Goal: Find specific page/section: Find specific page/section

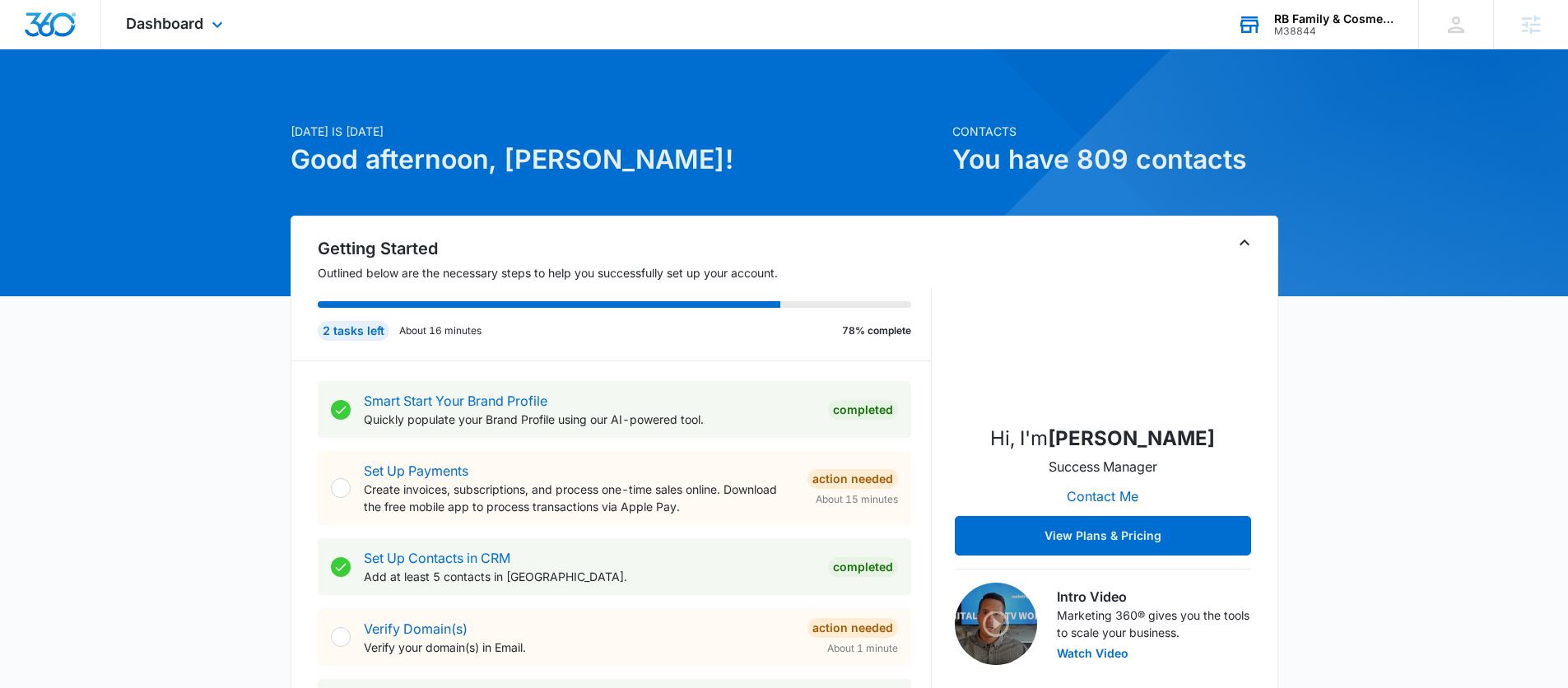
click at [1321, 19] on div "RB Family & Cosmetic Dentistry" at bounding box center [1333, 18] width 120 height 13
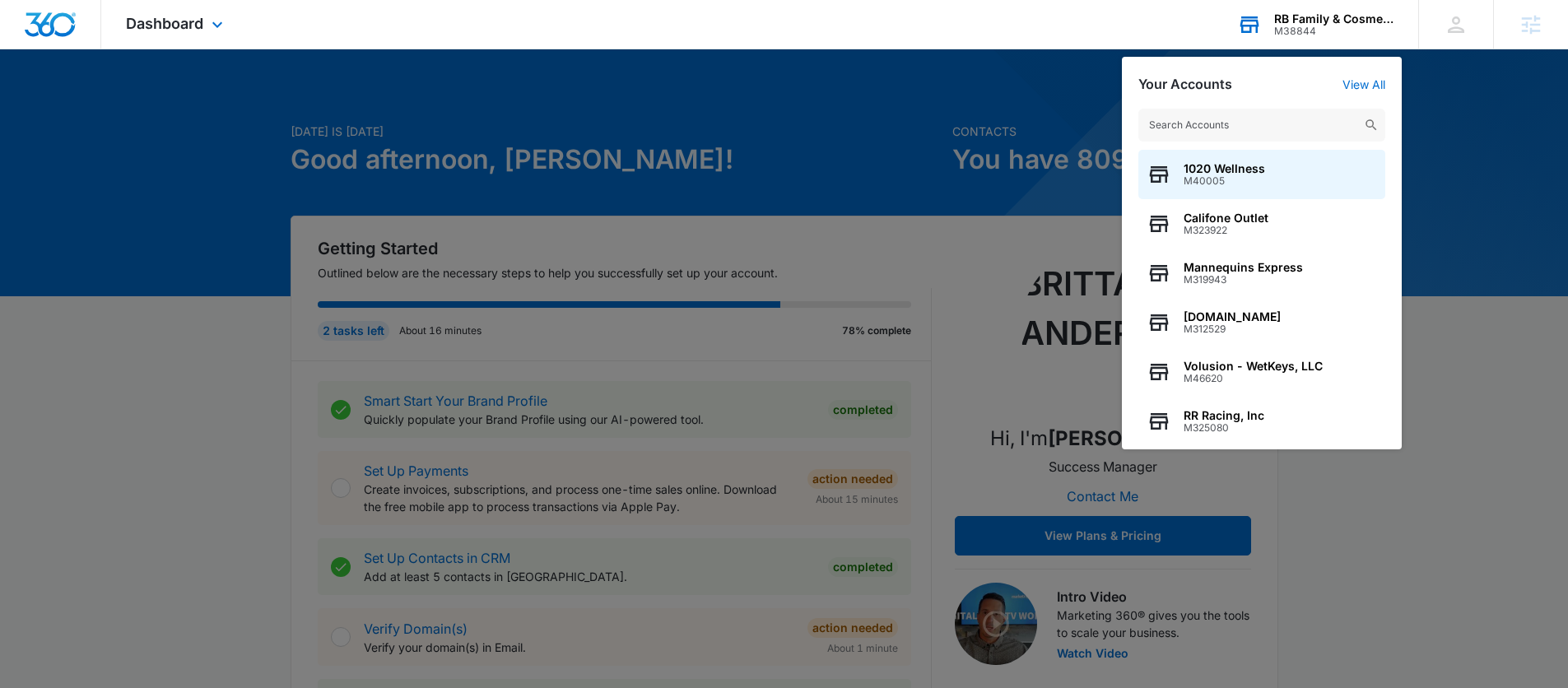
click at [1260, 113] on input "text" at bounding box center [1261, 125] width 247 height 33
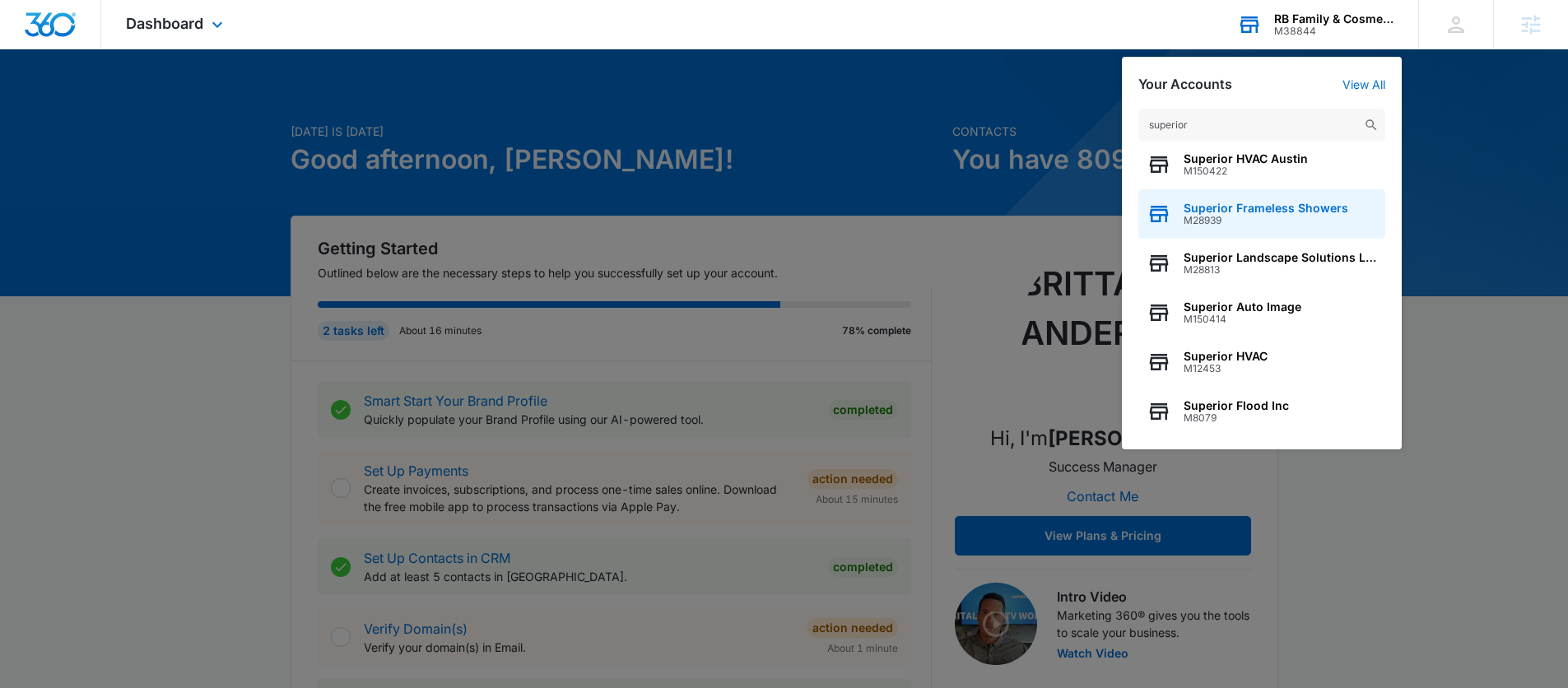
scroll to position [210, 0]
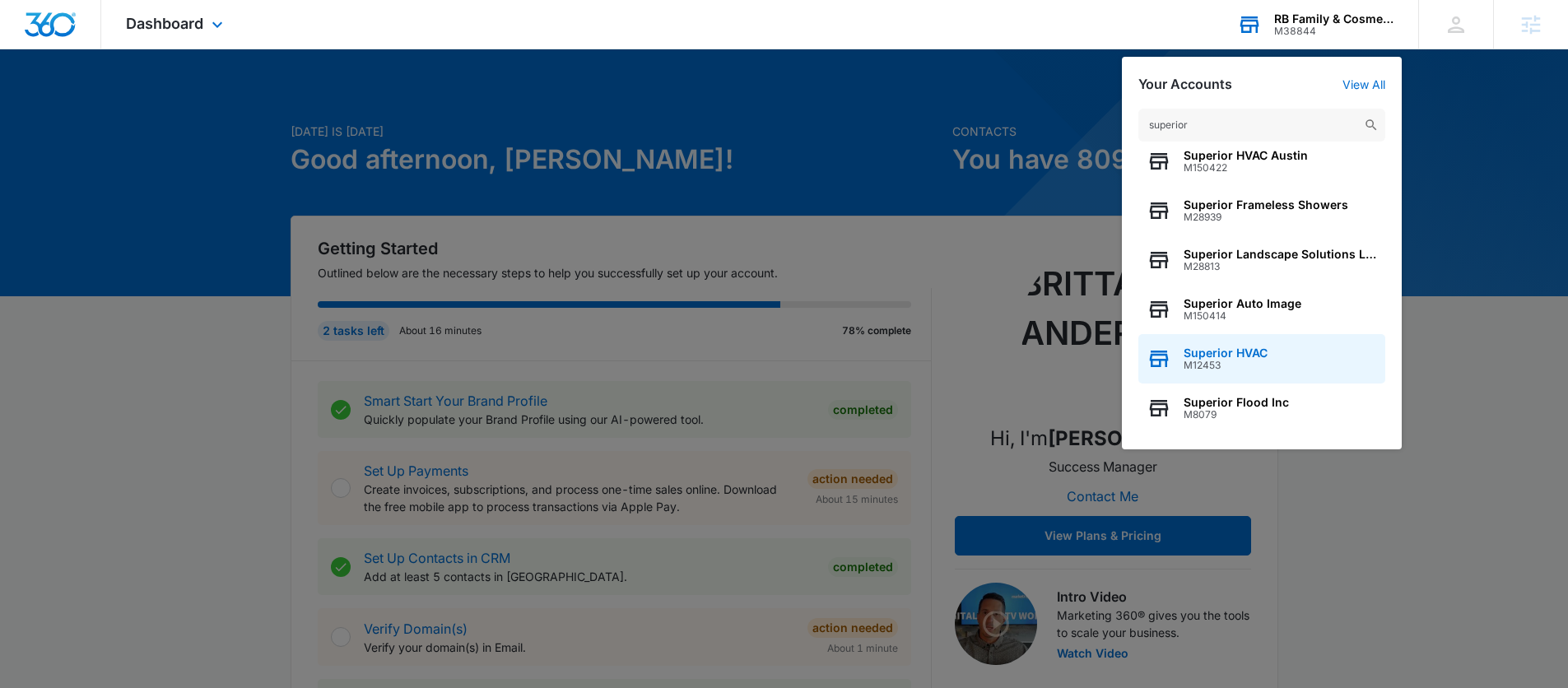
type input "superior"
click at [1234, 360] on span "M12453" at bounding box center [1225, 365] width 84 height 11
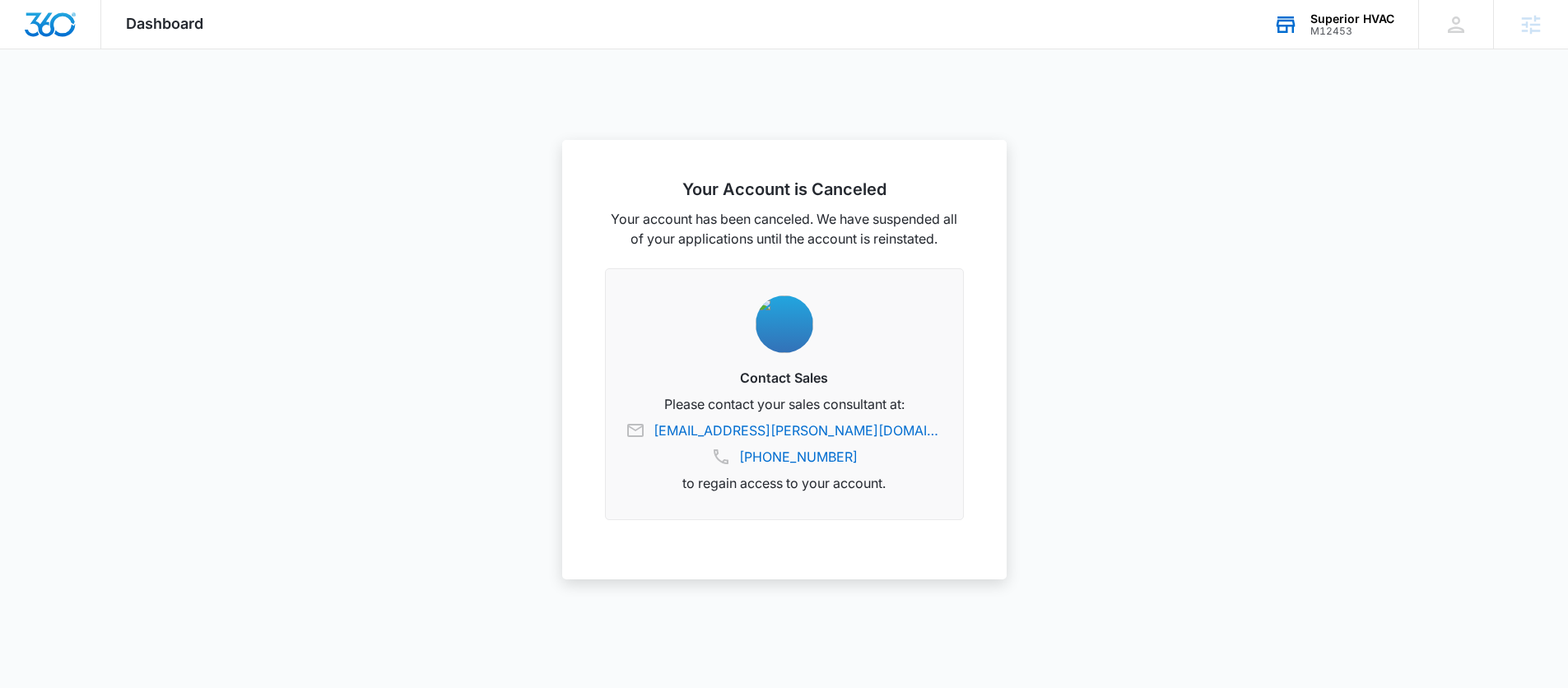
click at [1373, 30] on div "M12453" at bounding box center [1352, 30] width 84 height 11
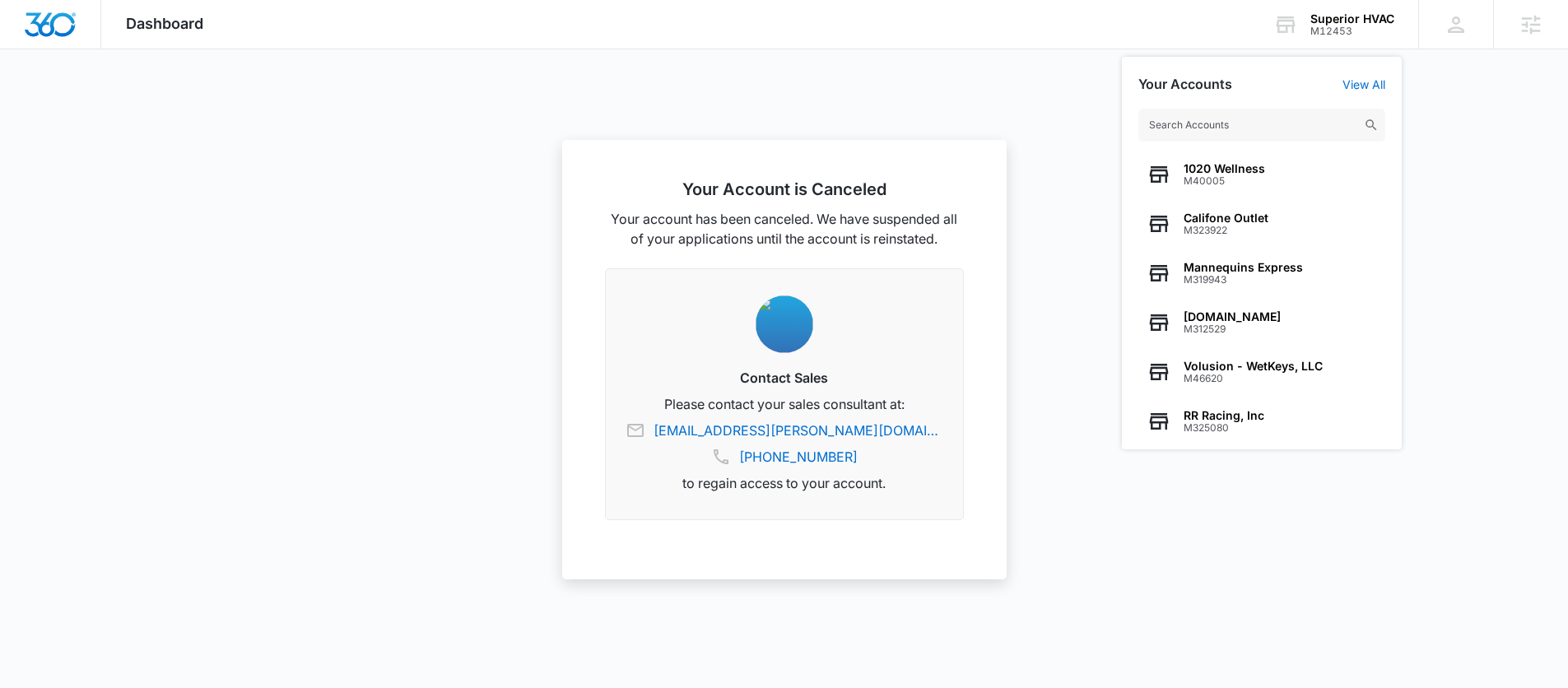
click at [1228, 116] on input "text" at bounding box center [1261, 125] width 247 height 33
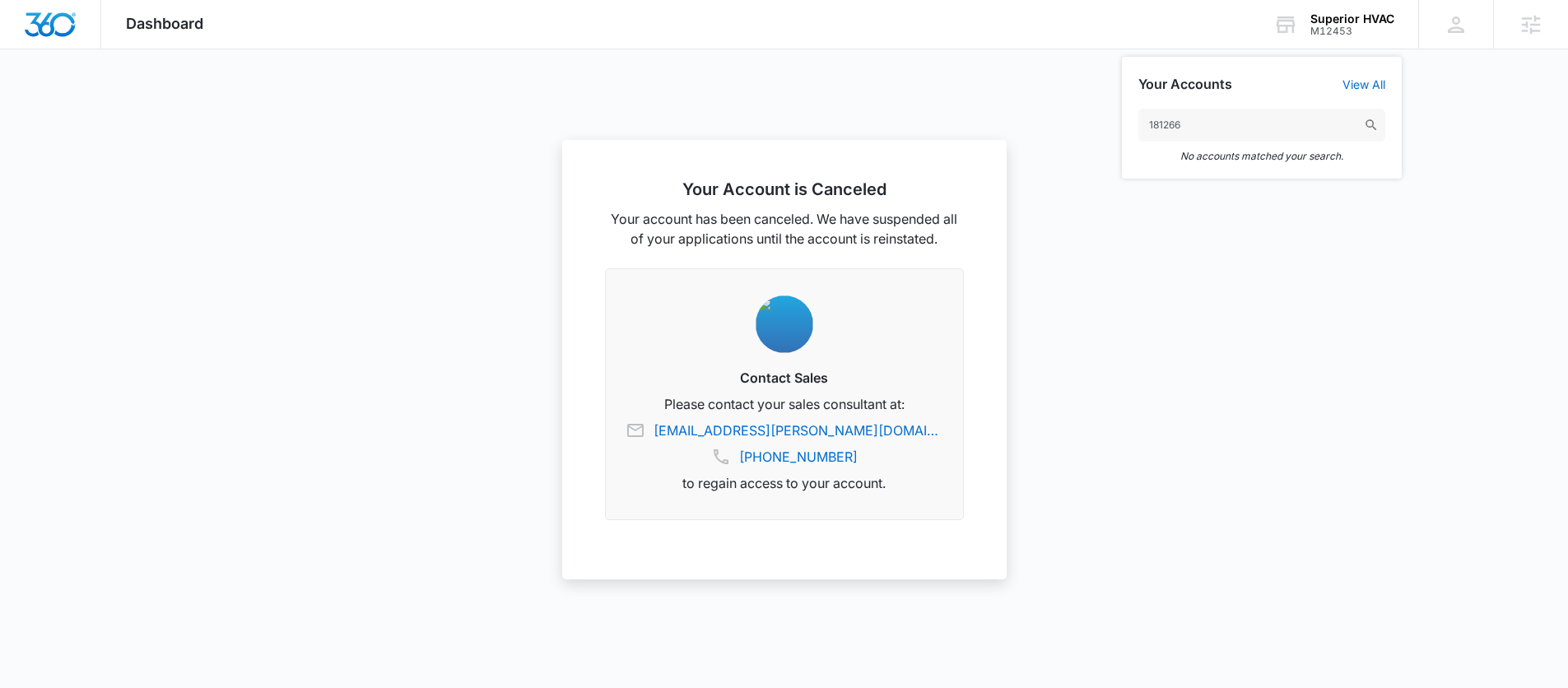
type input "181266"
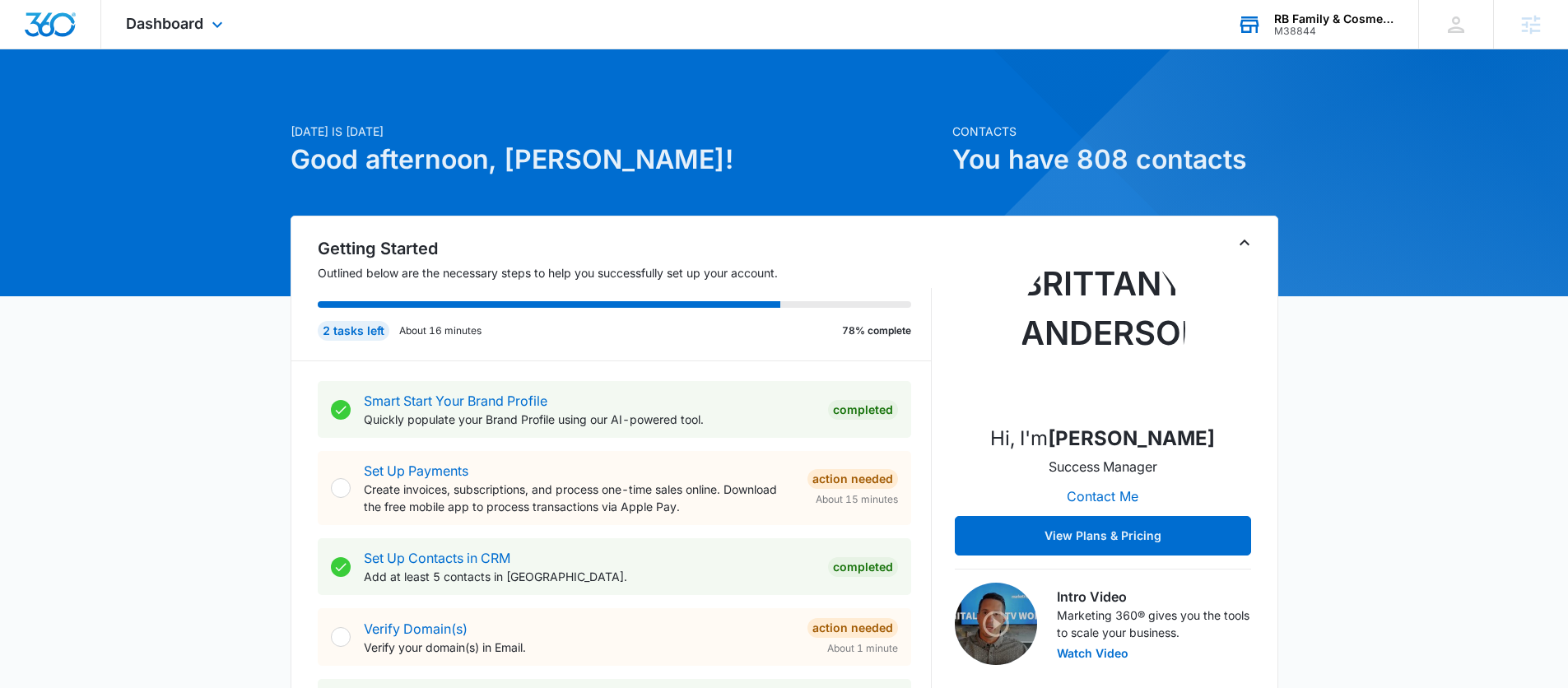
click at [1315, 22] on div "RB Family & Cosmetic Dentistry" at bounding box center [1333, 18] width 120 height 13
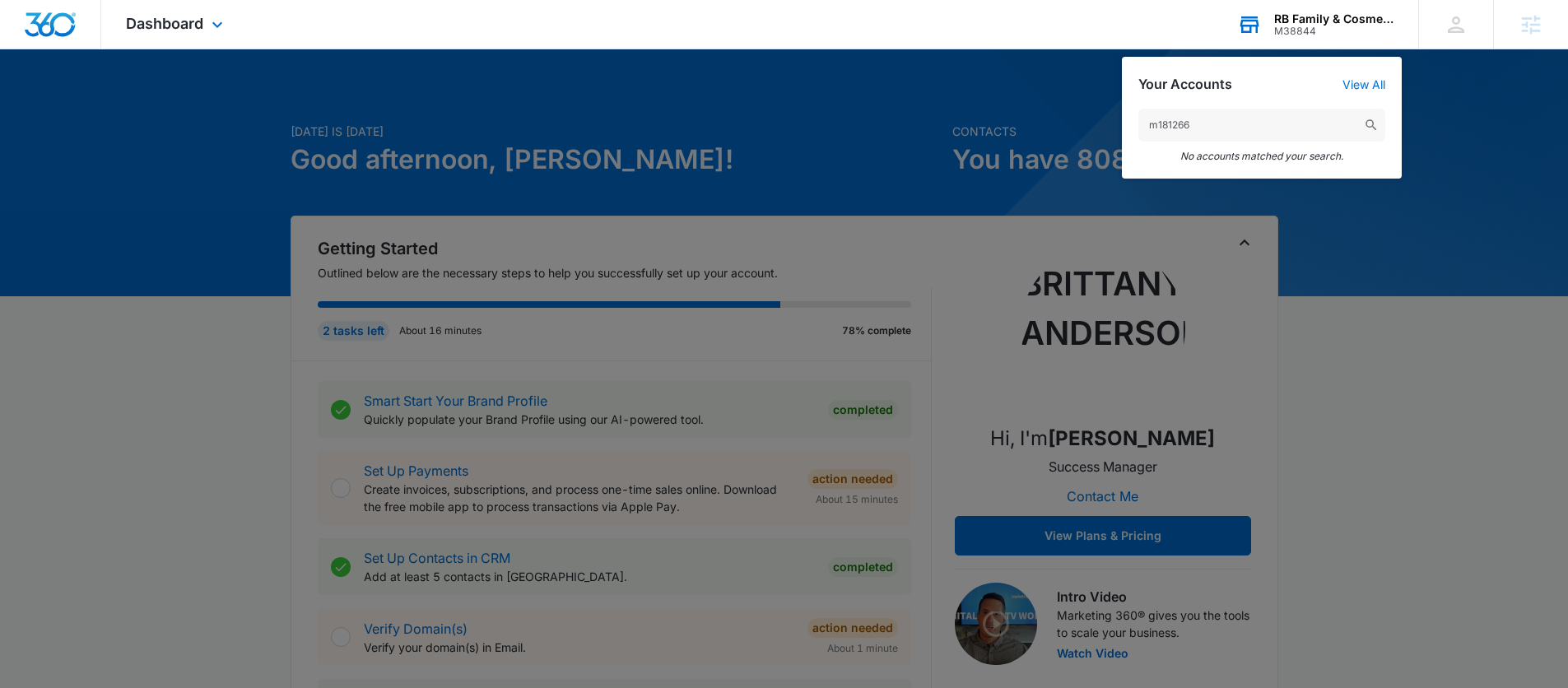
drag, startPoint x: 1224, startPoint y: 125, endPoint x: 1121, endPoint y: 125, distance: 103.0
click at [1121, 125] on div "m181266 No accounts matched your search." at bounding box center [1261, 136] width 280 height 87
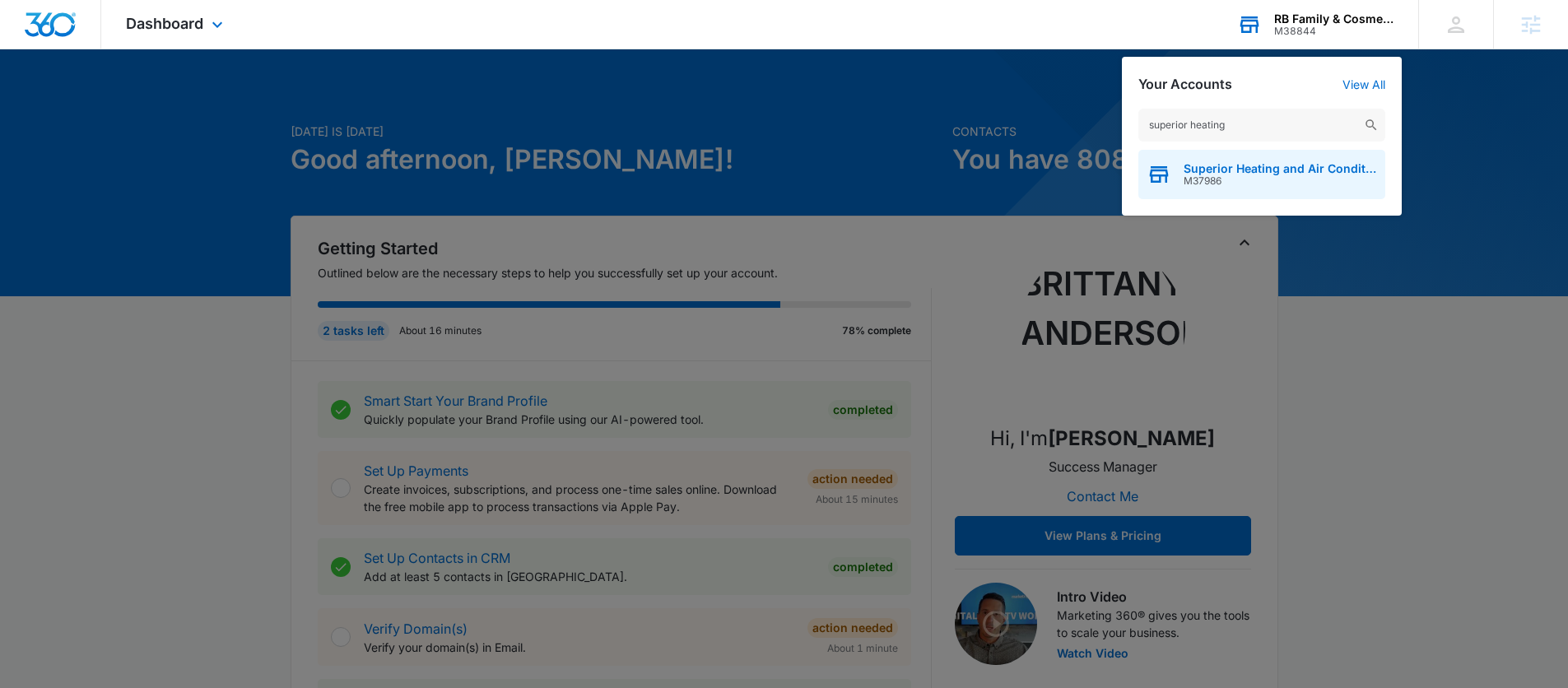
type input "superior heating"
click at [1305, 176] on span "M37986" at bounding box center [1281, 181] width 194 height 11
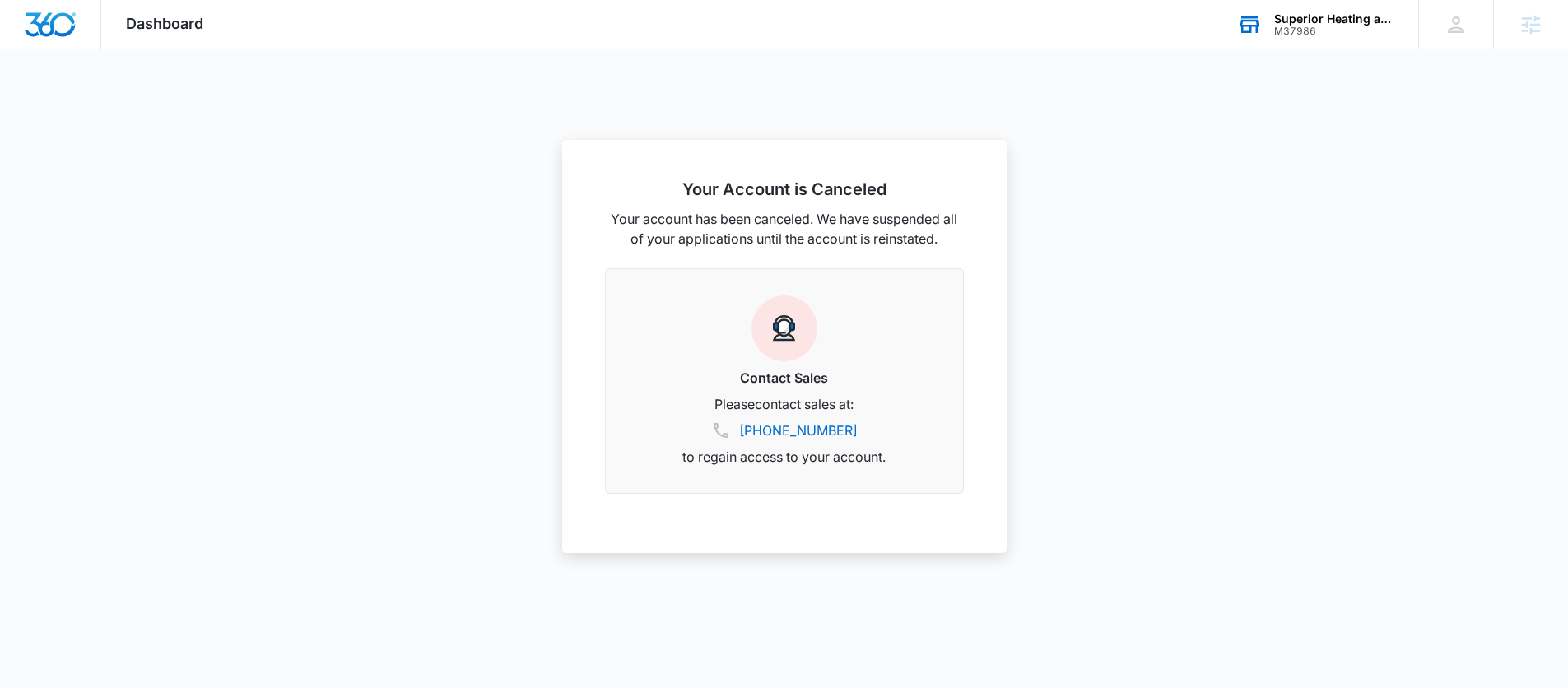
click at [178, 33] on div "Dashboard Apps Reputation Websites Forms CRM Email Social Shop Content Ads Inte…" at bounding box center [164, 24] width 126 height 48
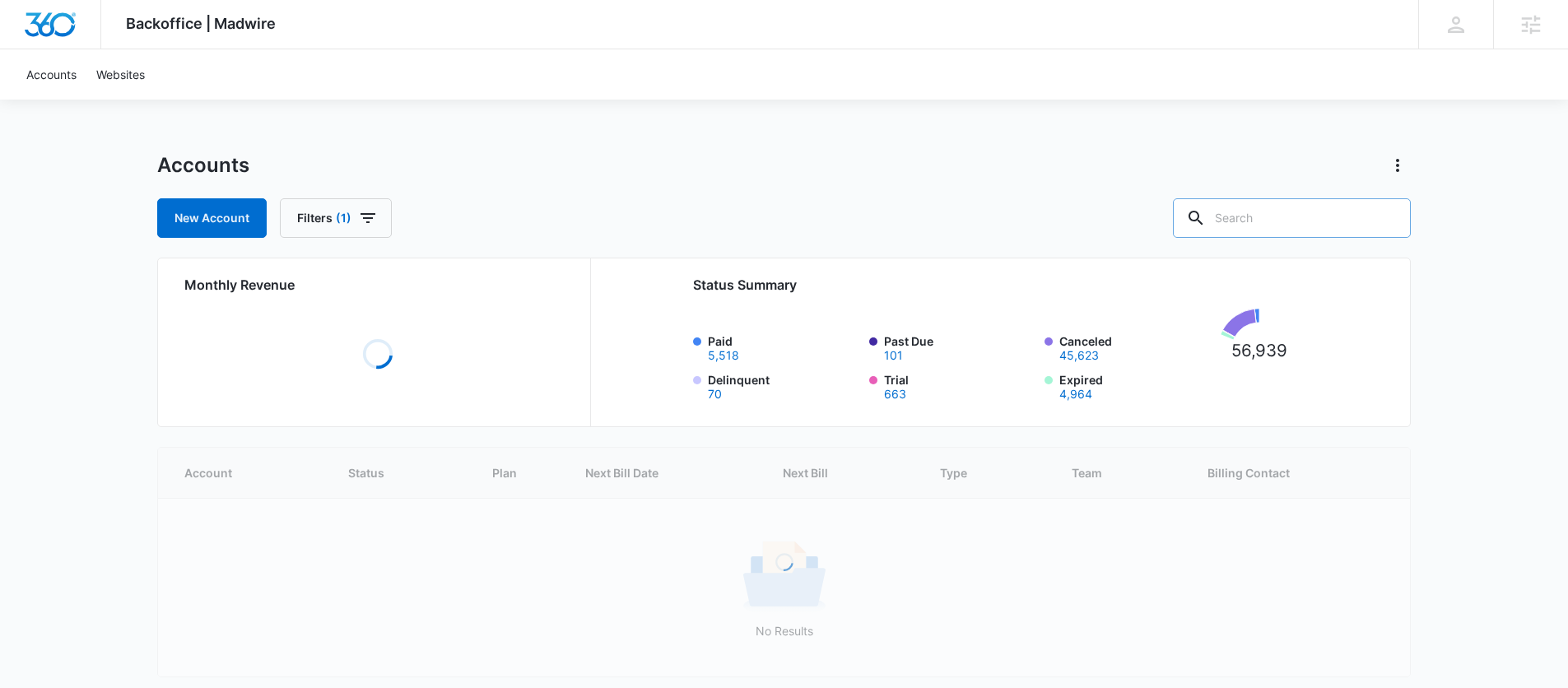
click at [1329, 222] on input "text" at bounding box center [1291, 218] width 238 height 40
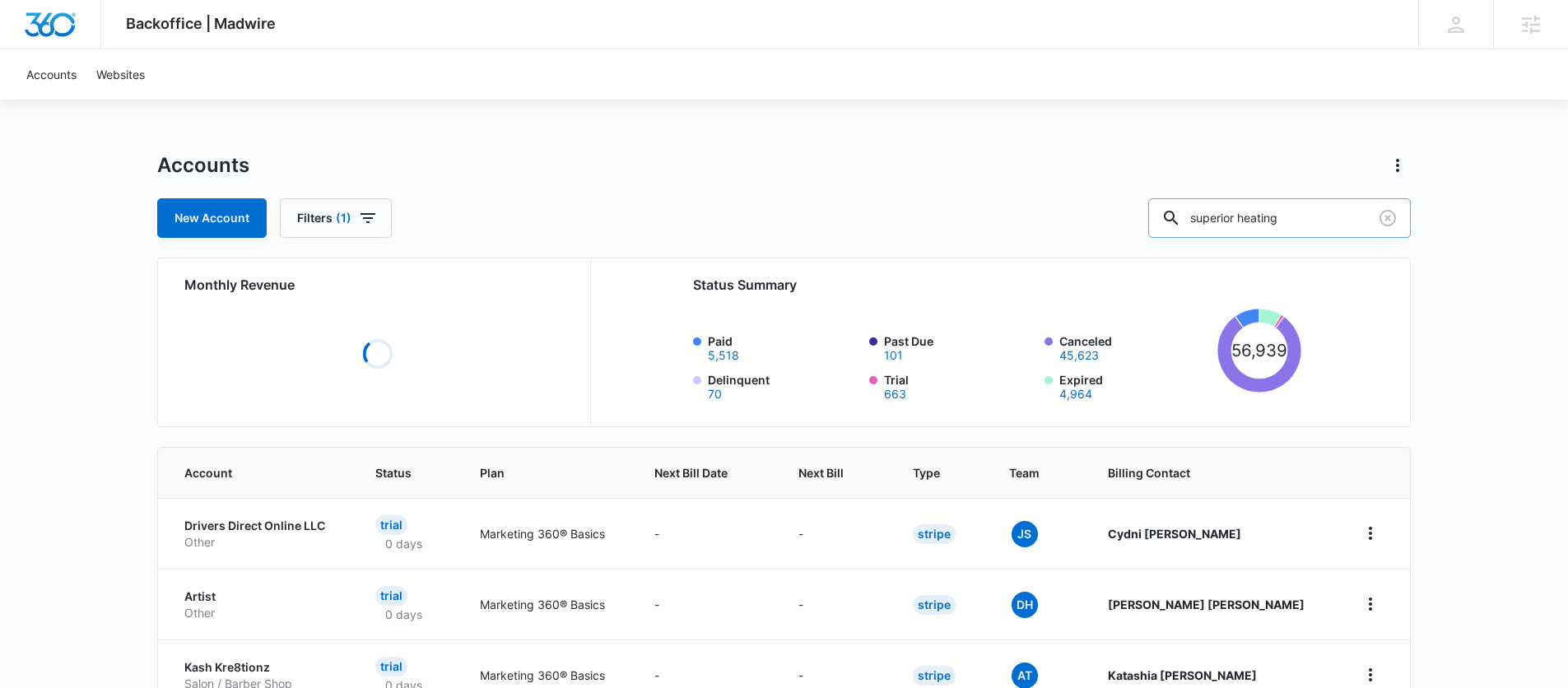
type input "superior heating"
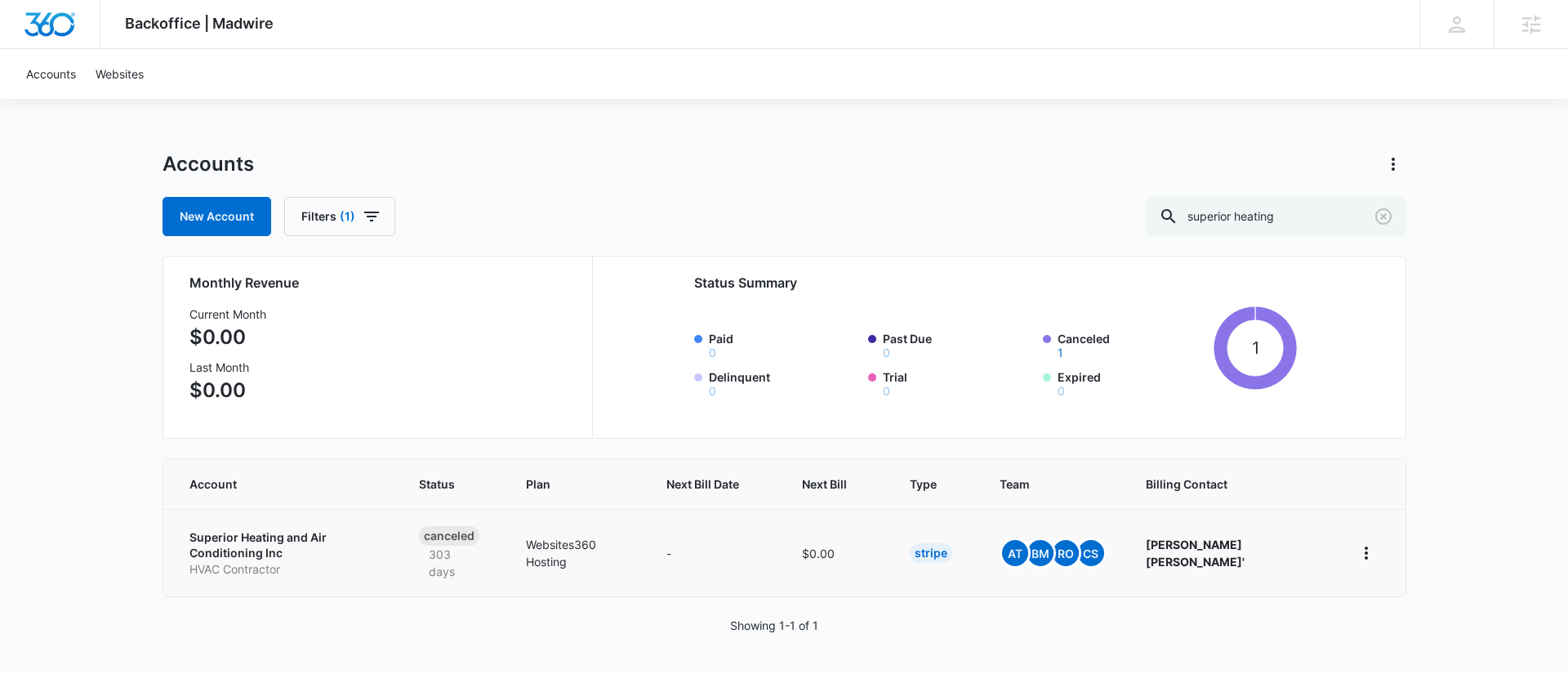
click at [220, 536] on p "Superior Heating and Air Conditioning Inc" at bounding box center [285, 545] width 191 height 32
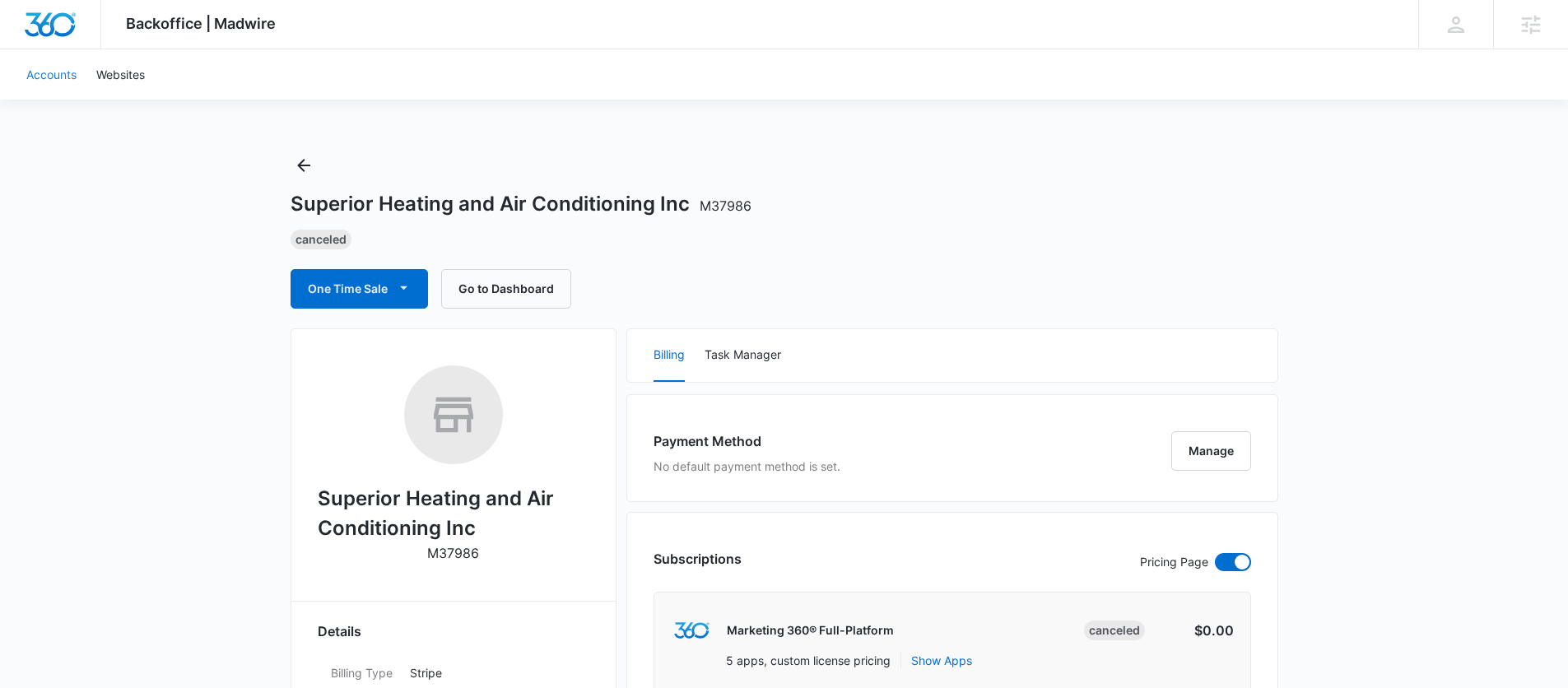
click at [52, 72] on link "Accounts" at bounding box center [51, 74] width 70 height 50
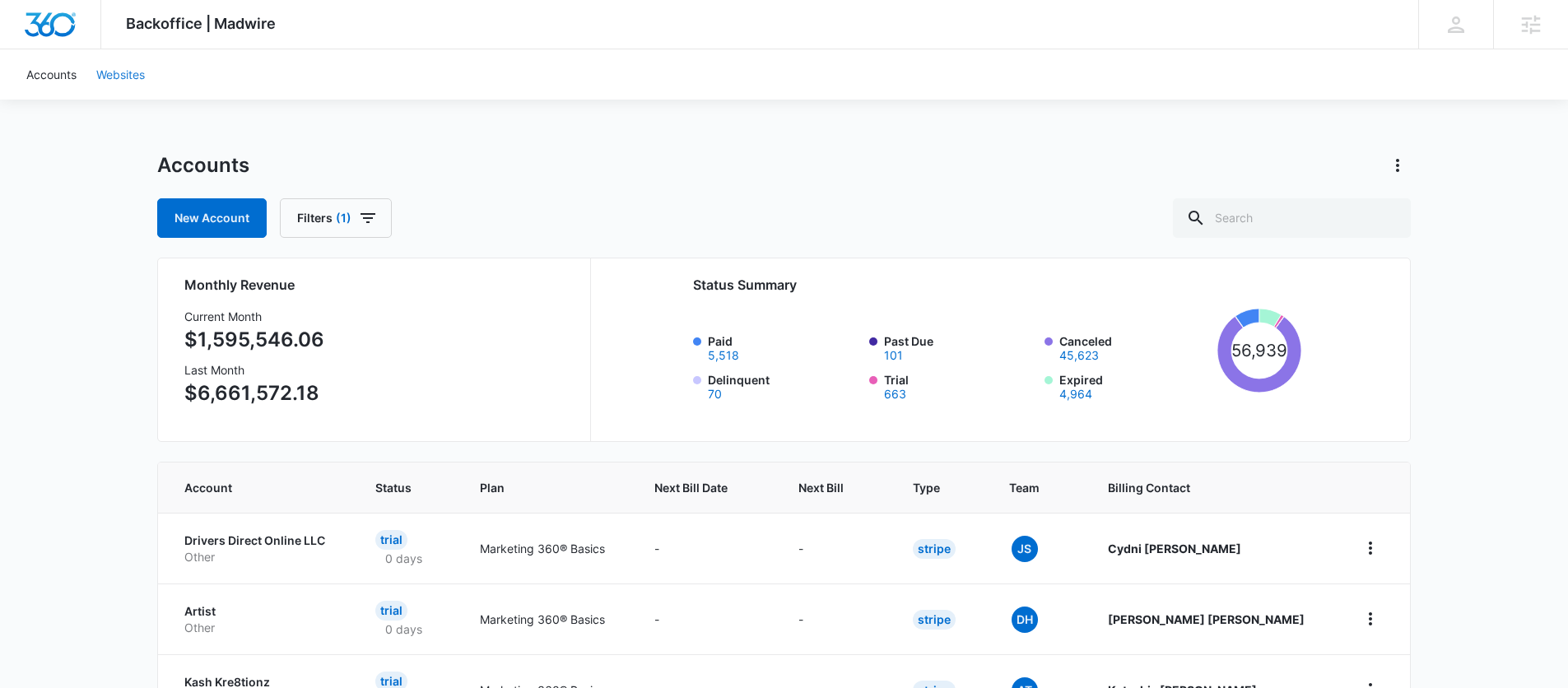
click at [119, 71] on link "Websites" at bounding box center [120, 74] width 68 height 50
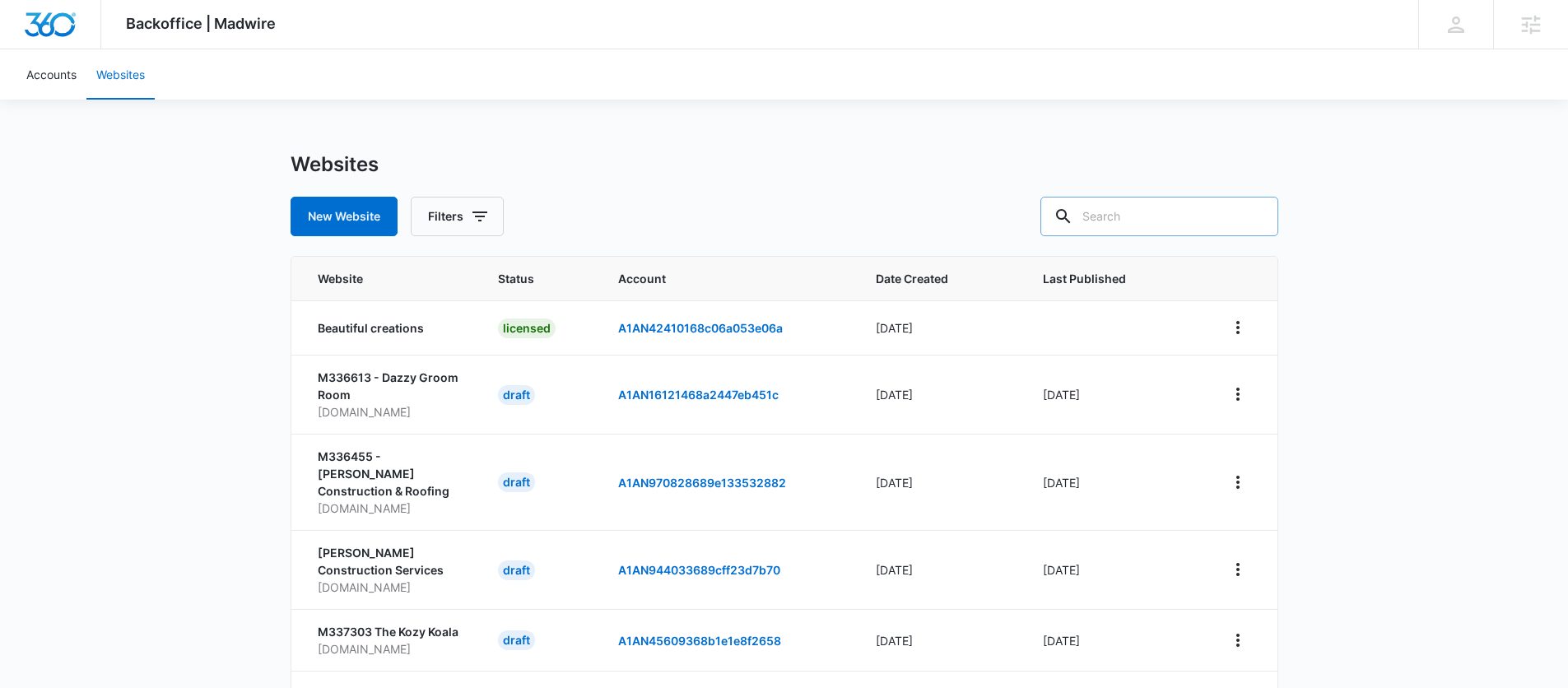
click at [1188, 209] on input "text" at bounding box center [1159, 216] width 238 height 40
paste input "https://www.superioraircv.com/"
drag, startPoint x: 1166, startPoint y: 215, endPoint x: 1014, endPoint y: 210, distance: 152.1
click at [1014, 210] on div "New Website Filters https://www.superioraircv" at bounding box center [784, 216] width 987 height 40
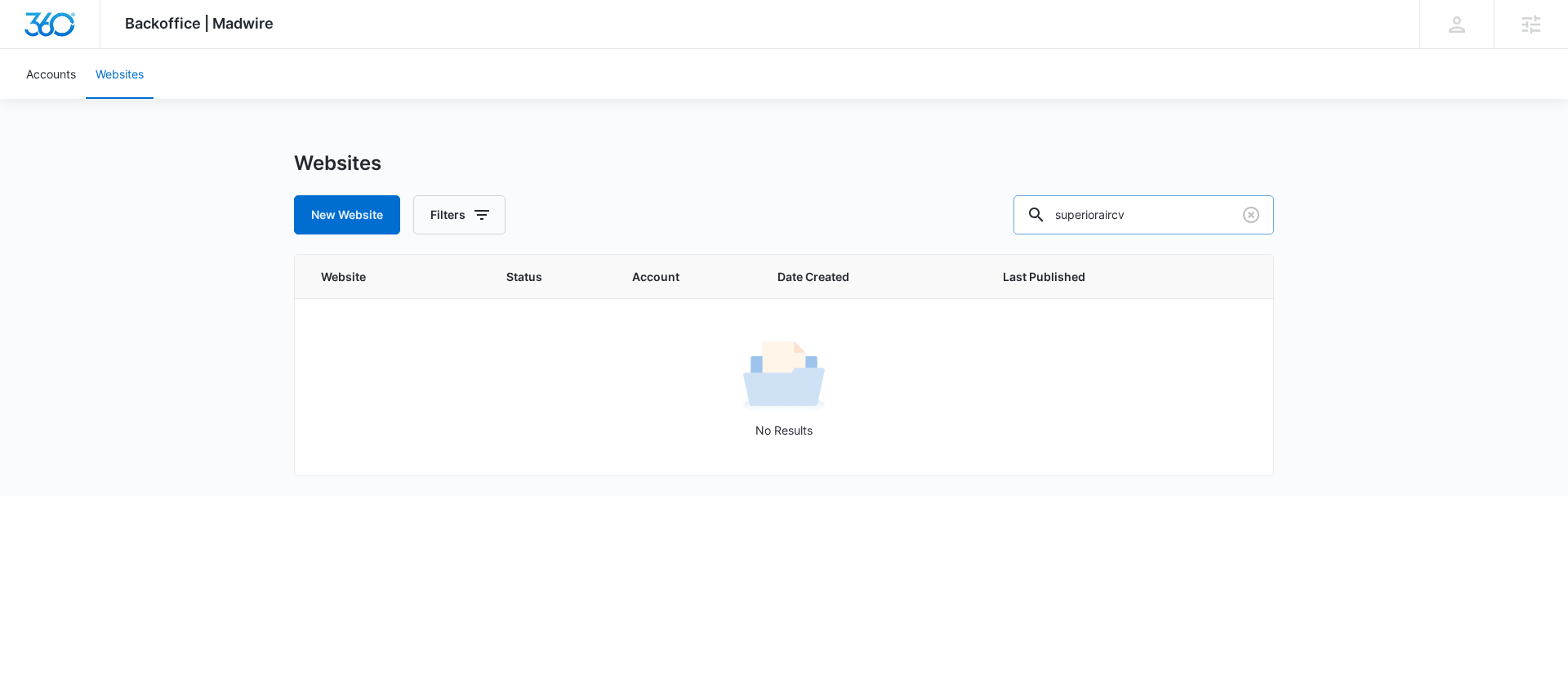
click at [1182, 212] on input "superioraircv" at bounding box center [1143, 215] width 260 height 40
drag, startPoint x: 1146, startPoint y: 217, endPoint x: 1188, endPoint y: 219, distance: 42.0
click at [1188, 219] on input "superior air" at bounding box center [1143, 215] width 260 height 40
type input "superior"
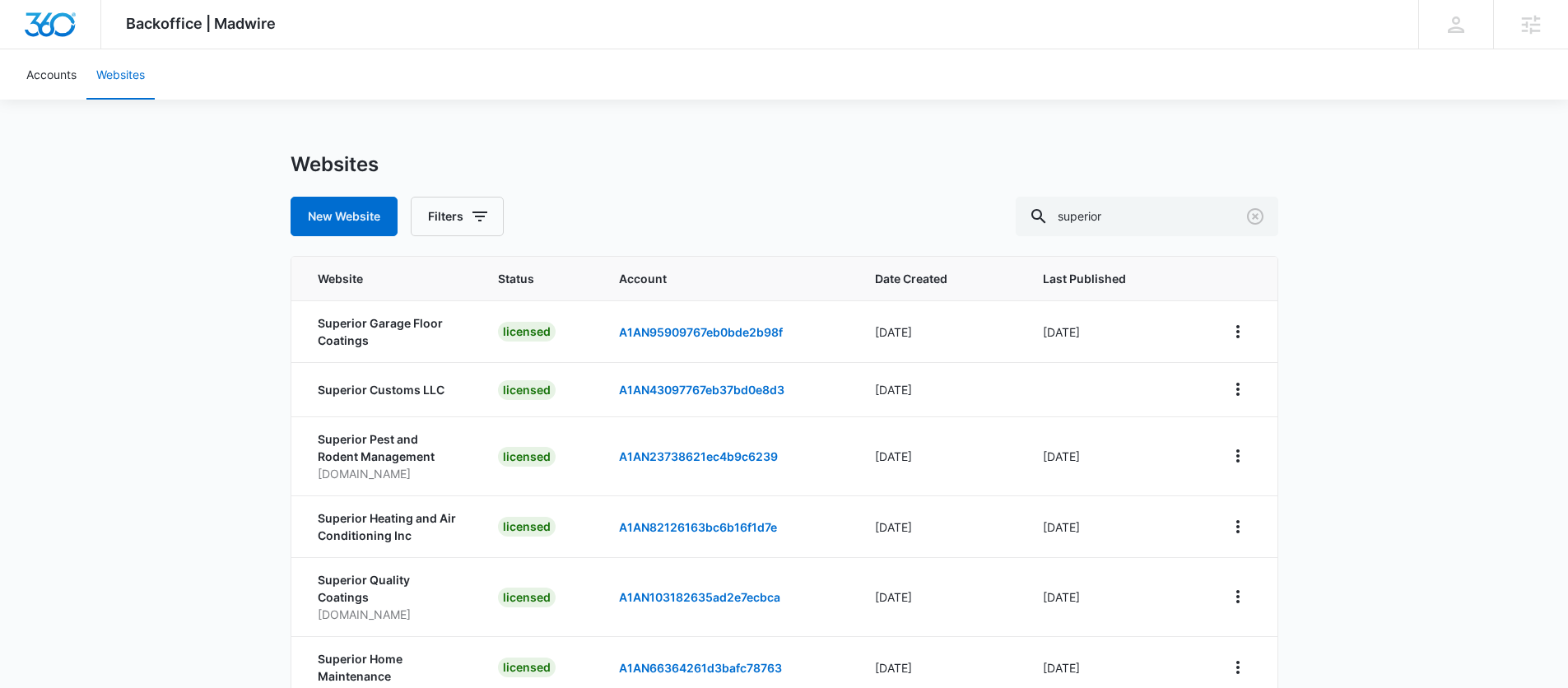
click at [209, 302] on div "Backoffice | Madwire Apps Settings ZM Zach Mihalchick zach.mihalchick@madwire.c…" at bounding box center [784, 449] width 1568 height 899
click at [621, 181] on div "Websites New Website Filters superior" at bounding box center [784, 194] width 987 height 84
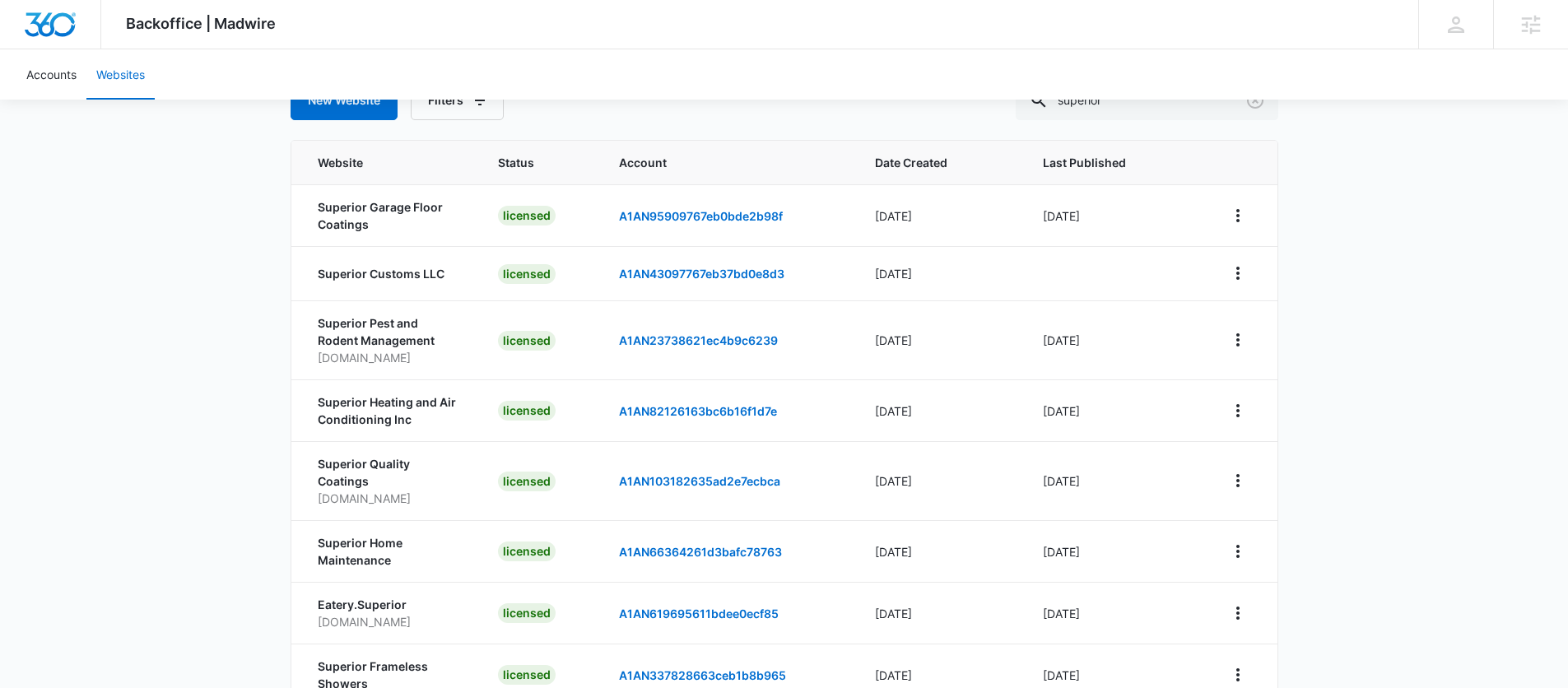
scroll to position [141, 0]
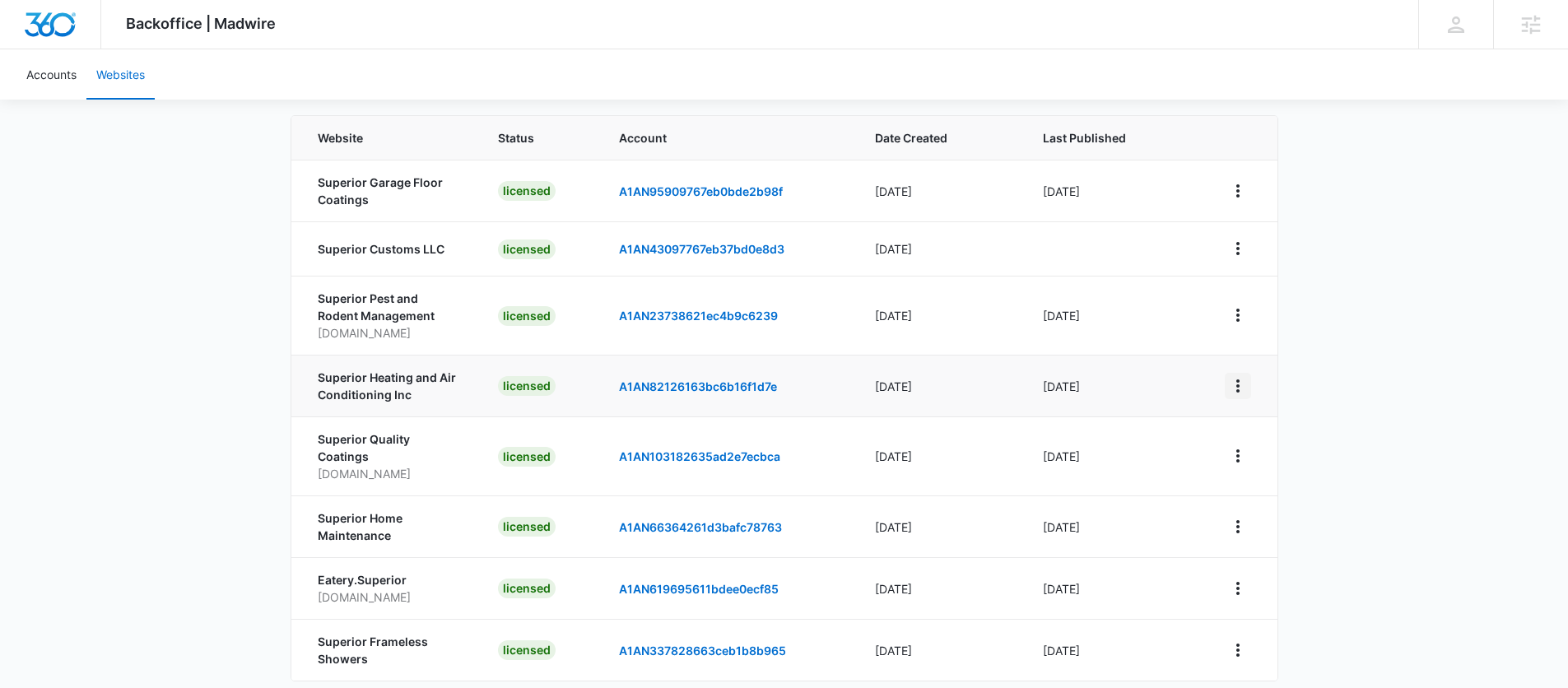
click at [1237, 388] on icon "View More" at bounding box center [1237, 386] width 20 height 20
click at [1256, 461] on link "Edit Website" at bounding box center [1278, 456] width 67 height 14
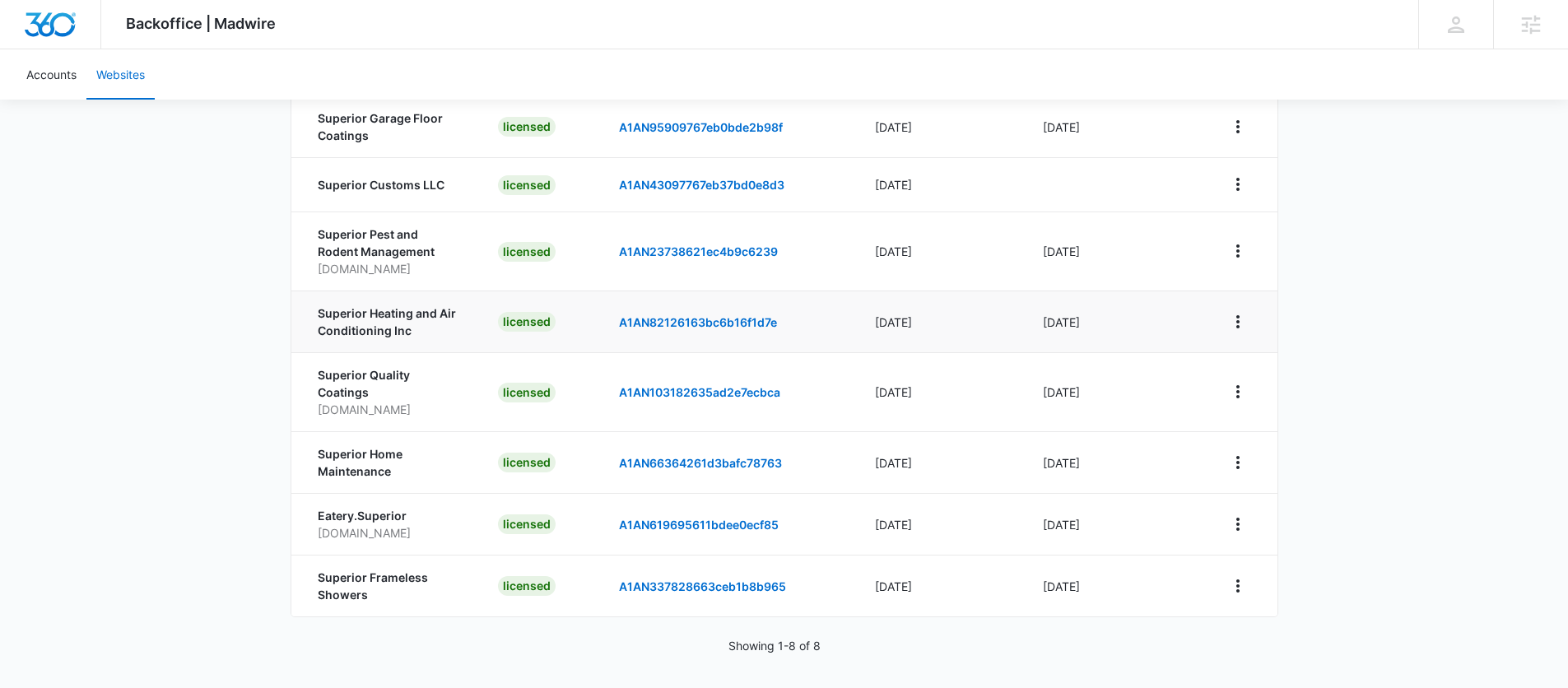
scroll to position [210, 0]
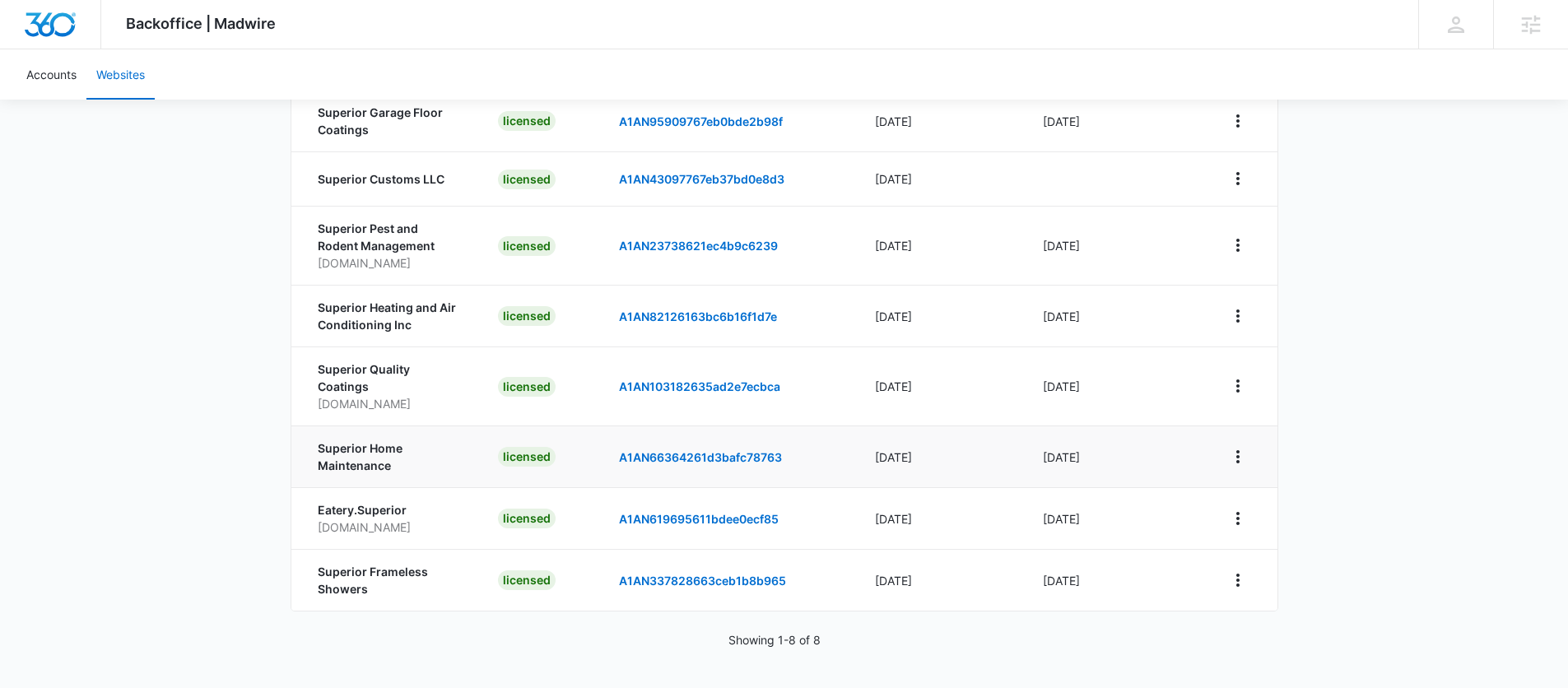
click at [346, 452] on p "Superior Home Maintenance" at bounding box center [389, 457] width 142 height 35
click at [702, 456] on link "A1AN66364261d3bafc78763" at bounding box center [700, 457] width 163 height 14
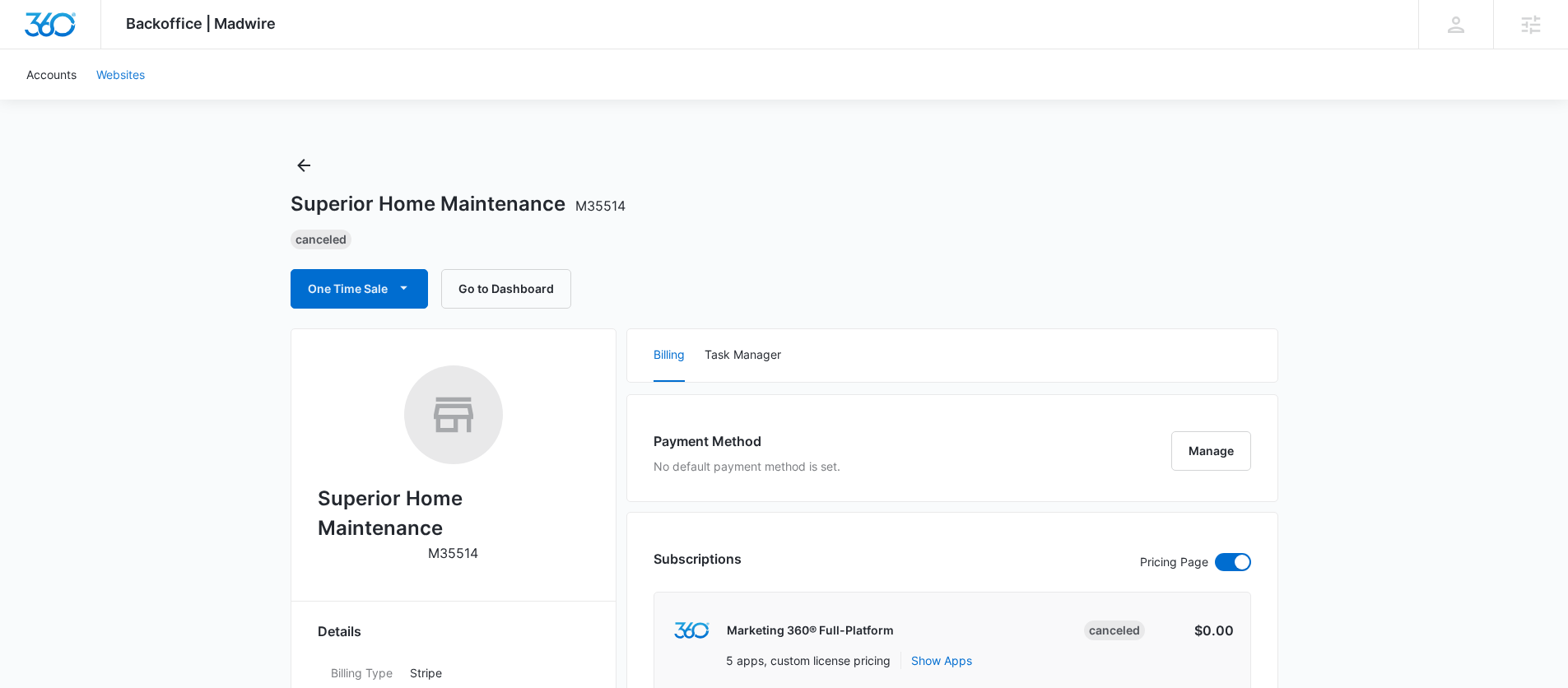
click at [141, 71] on link "Websites" at bounding box center [120, 74] width 68 height 50
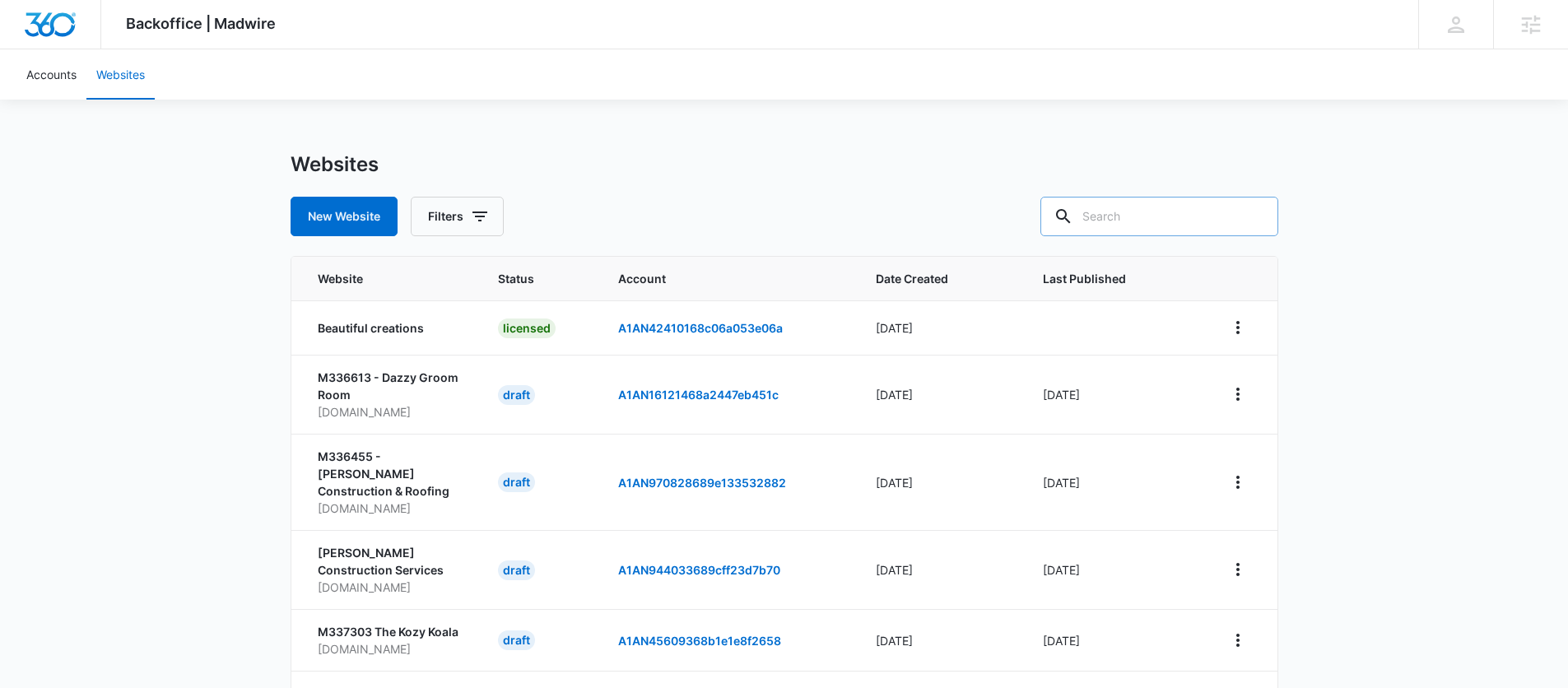
click at [1137, 228] on input "text" at bounding box center [1159, 216] width 238 height 40
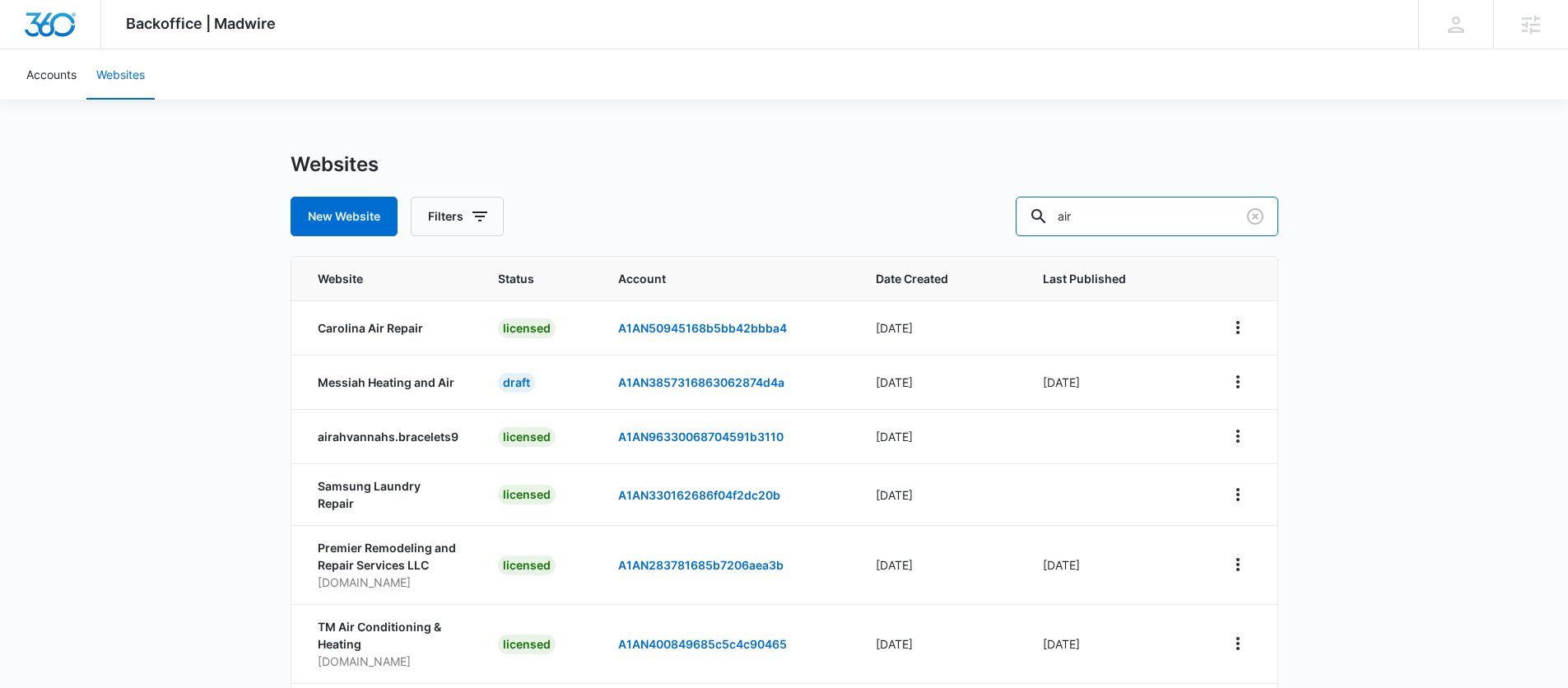
click at [1044, 217] on div "New Website Filters air" at bounding box center [784, 216] width 987 height 40
type input "superiorair"
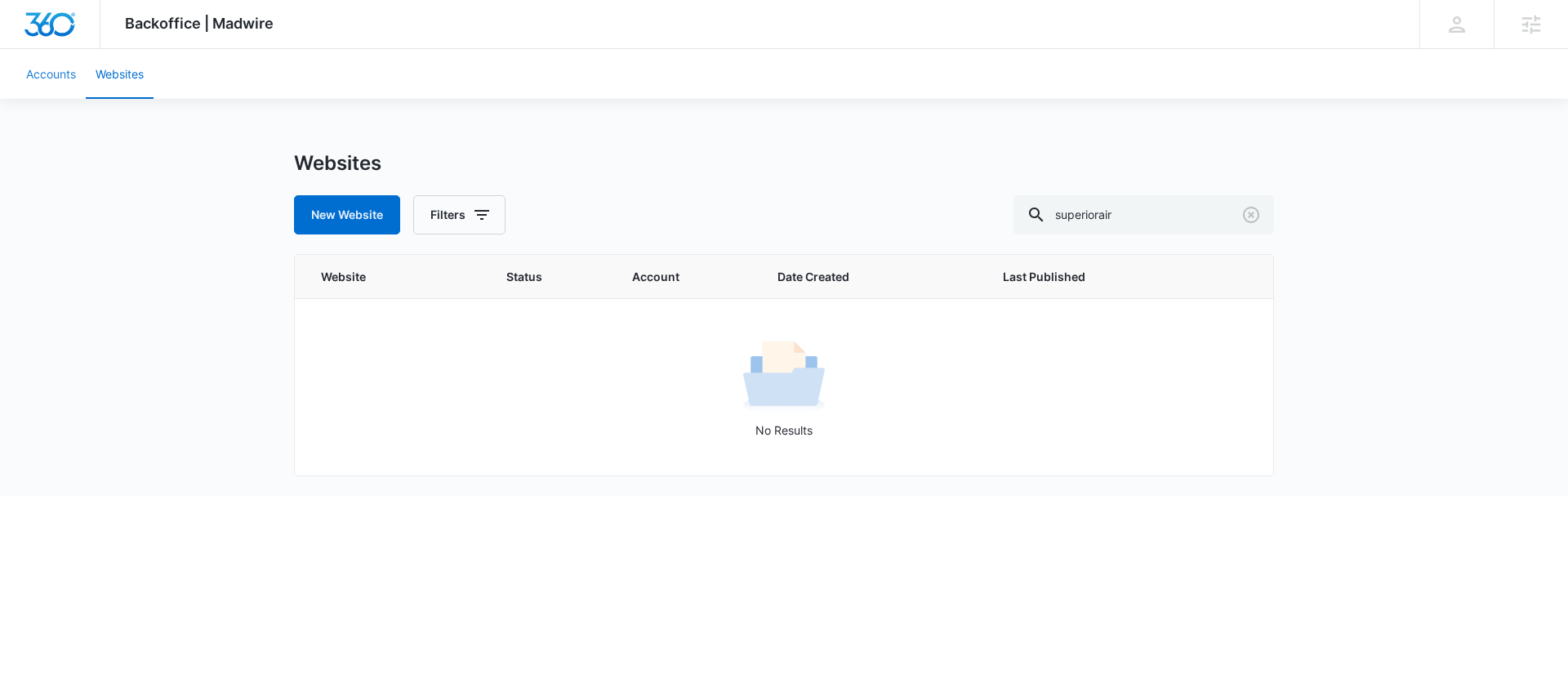
click at [58, 81] on link "Accounts" at bounding box center [51, 74] width 70 height 50
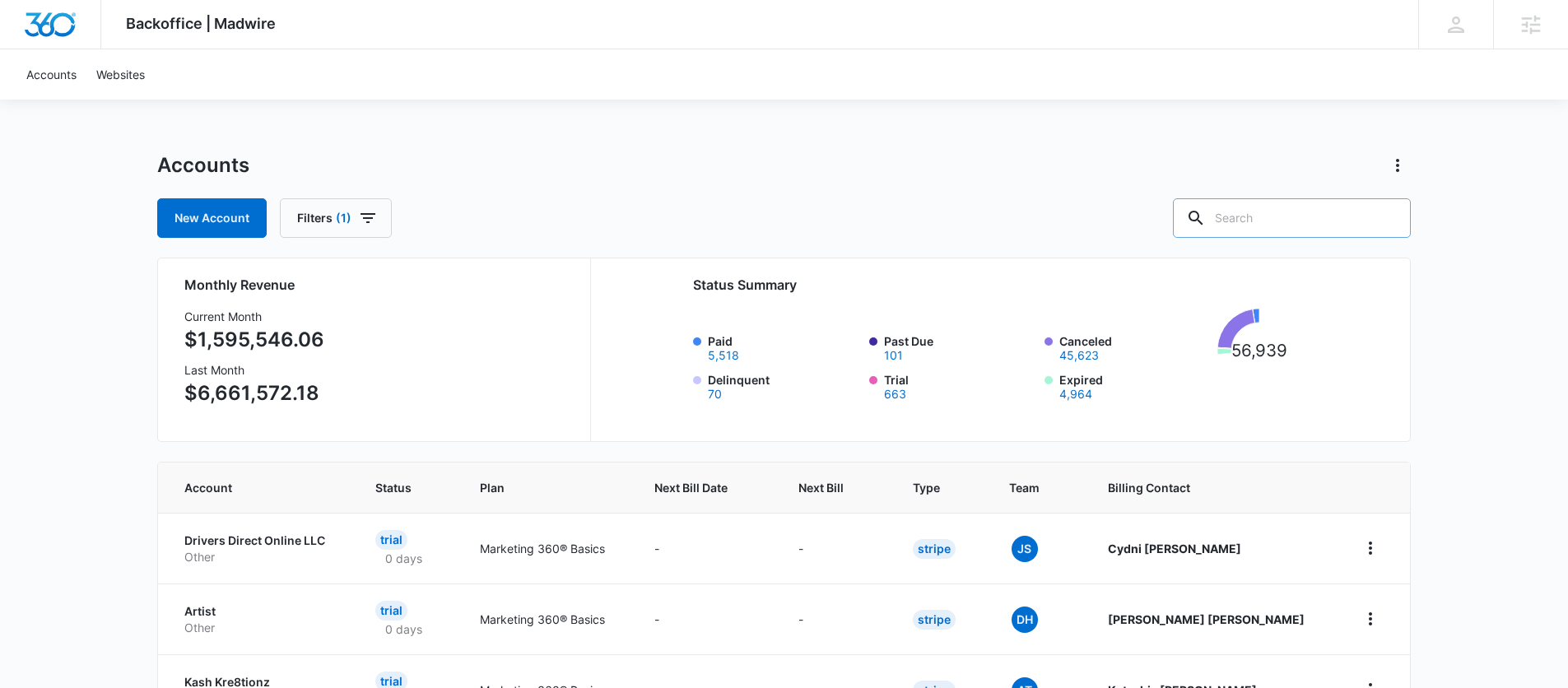
click at [1358, 228] on input "text" at bounding box center [1291, 218] width 238 height 40
paste input "Superior Heating and Air Conditioning"
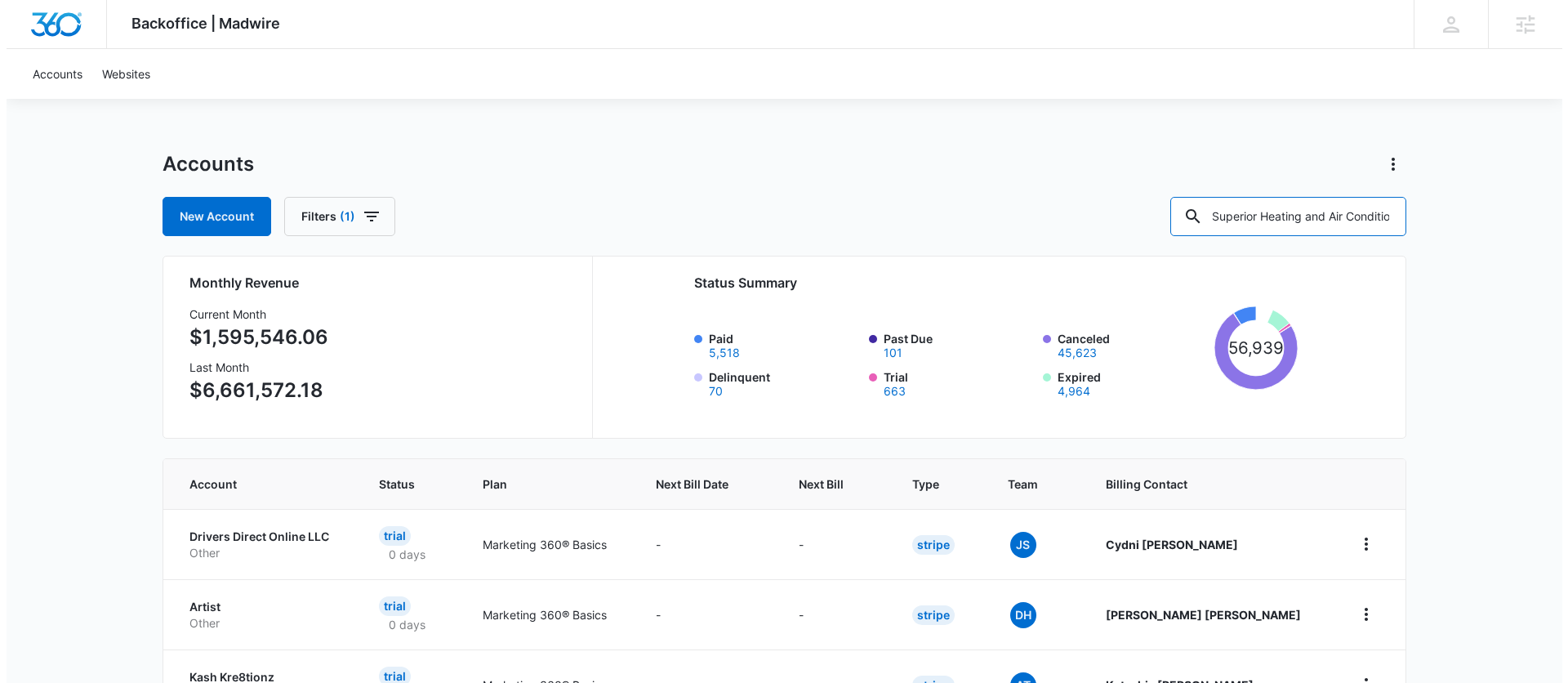
scroll to position [0, 68]
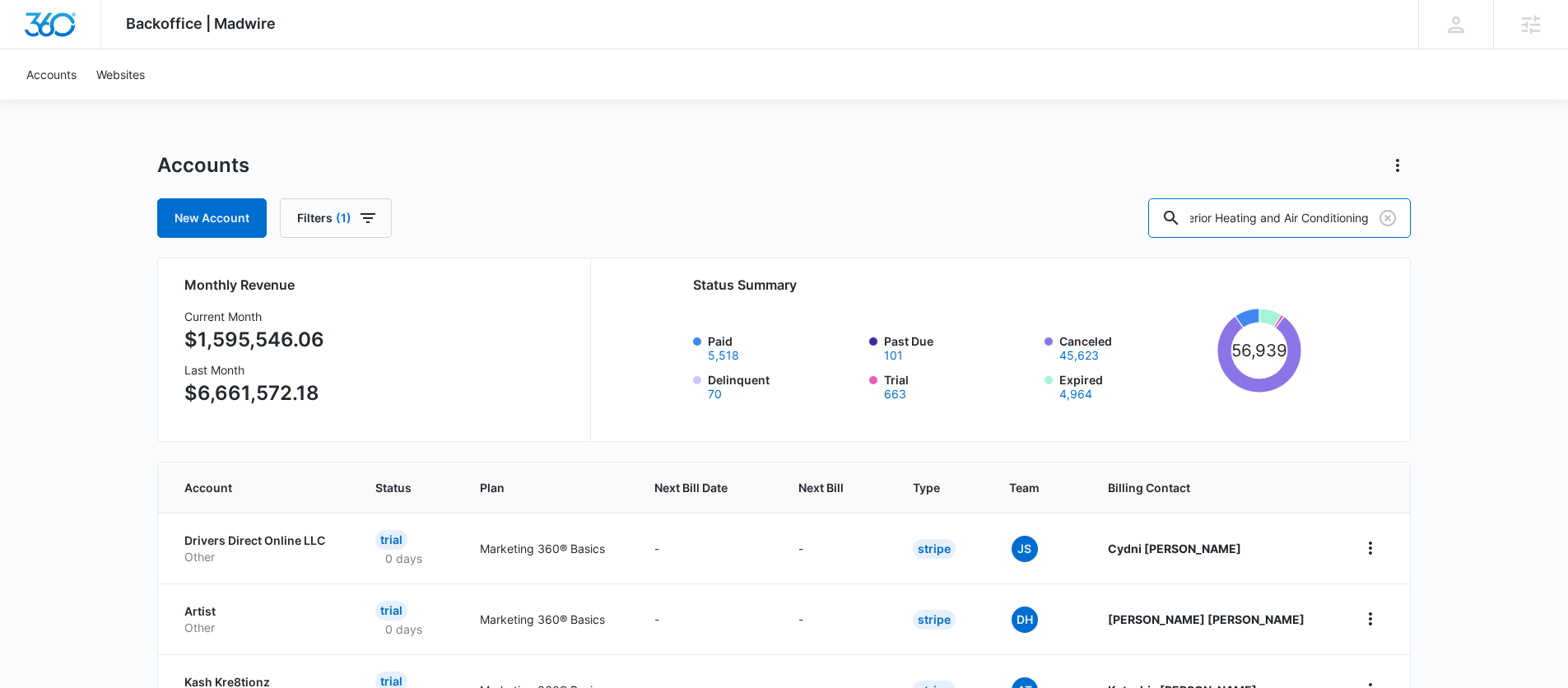
type input "Superior Heating and Air Conditioning"
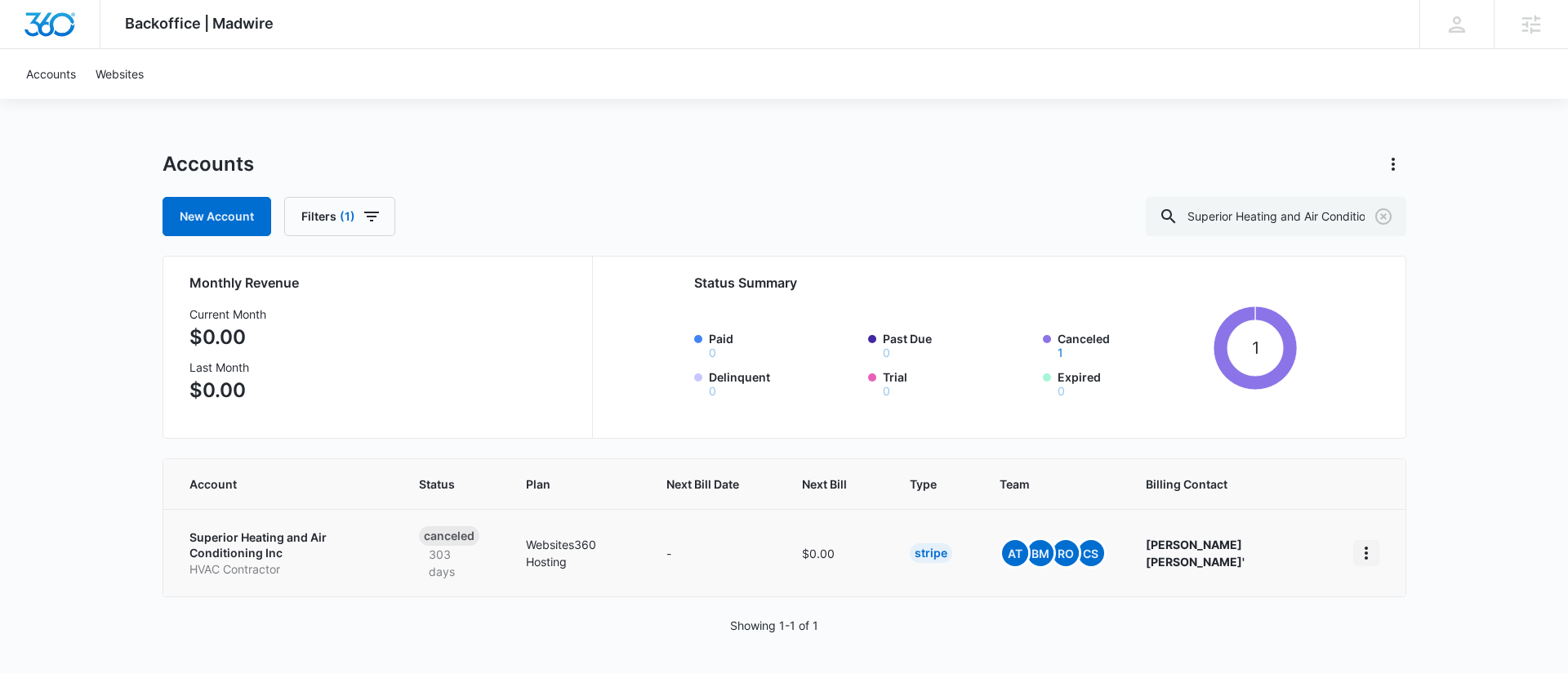
click at [1367, 548] on icon "home" at bounding box center [1366, 553] width 20 height 20
click at [1435, 502] on div "Backoffice | Madwire Apps Settings ZM Zach Mihalchick zach.mihalchick@madwire.c…" at bounding box center [784, 337] width 1568 height 674
click at [1361, 544] on icon "home" at bounding box center [1366, 553] width 20 height 20
click at [1462, 485] on div "Backoffice | Madwire Apps Settings ZM Zach Mihalchick zach.mihalchick@madwire.c…" at bounding box center [784, 337] width 1568 height 674
drag, startPoint x: 556, startPoint y: 143, endPoint x: 719, endPoint y: 7, distance: 212.3
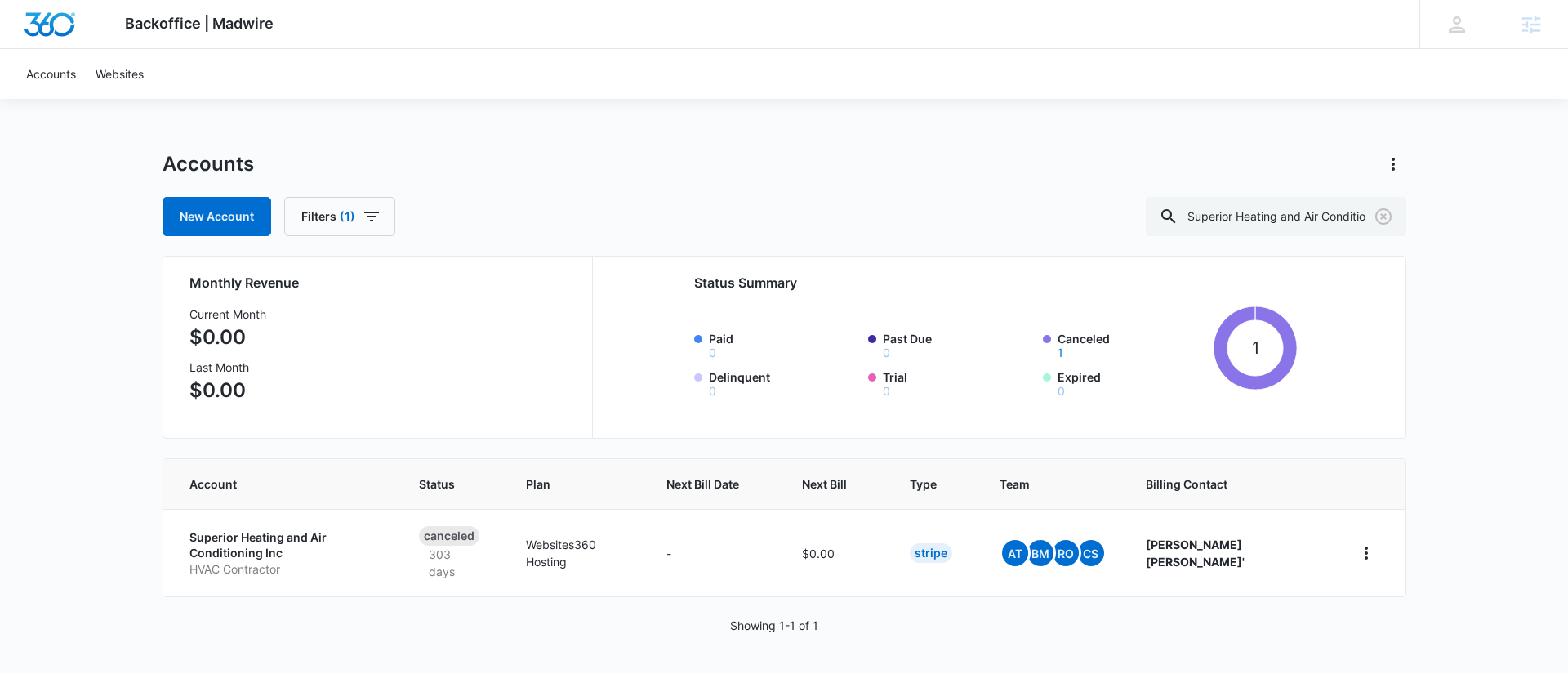
click at [555, 142] on div "Backoffice | Madwire Apps Settings ZM Zach Mihalchick zach.mihalchick@madwire.c…" at bounding box center [784, 337] width 1568 height 674
click at [106, 72] on link "Websites" at bounding box center [119, 74] width 68 height 50
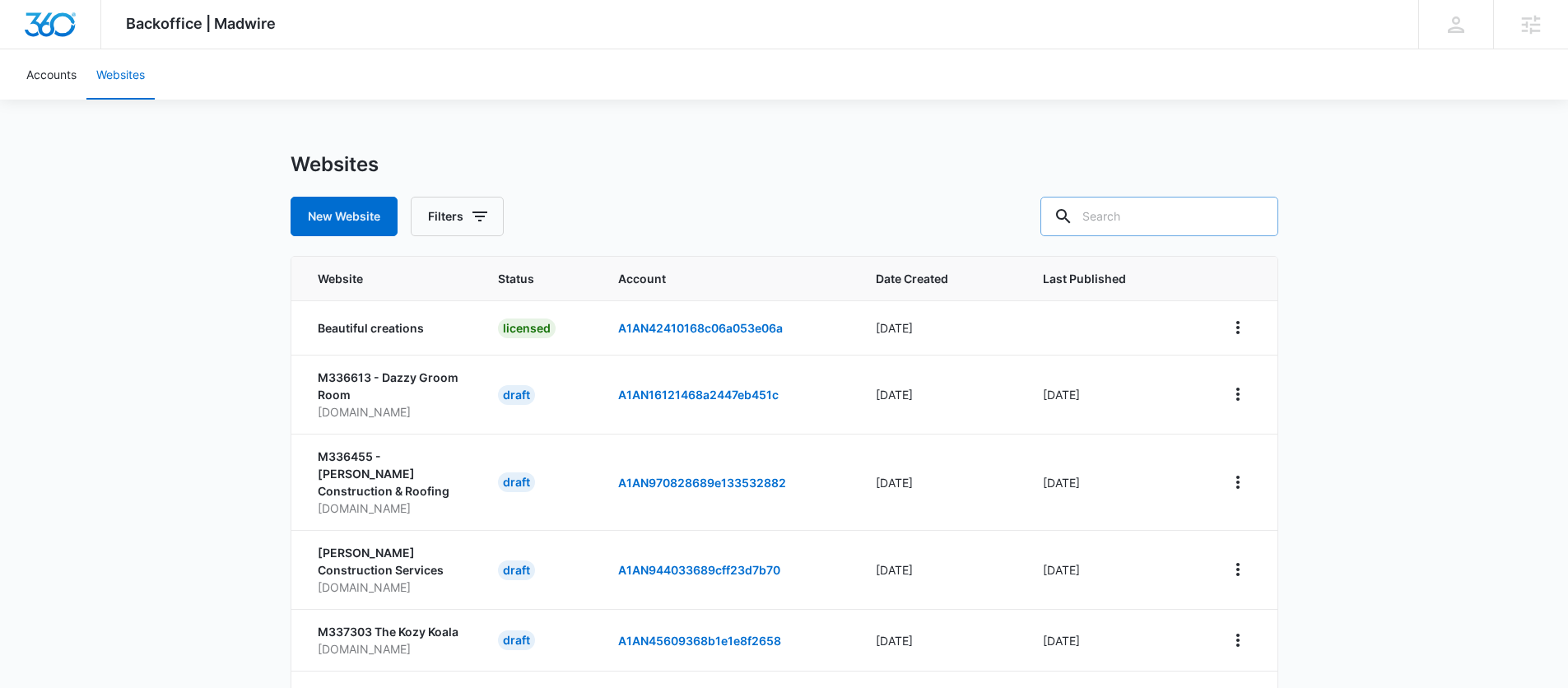
click at [1158, 216] on input "text" at bounding box center [1159, 216] width 238 height 40
type input "m181266"
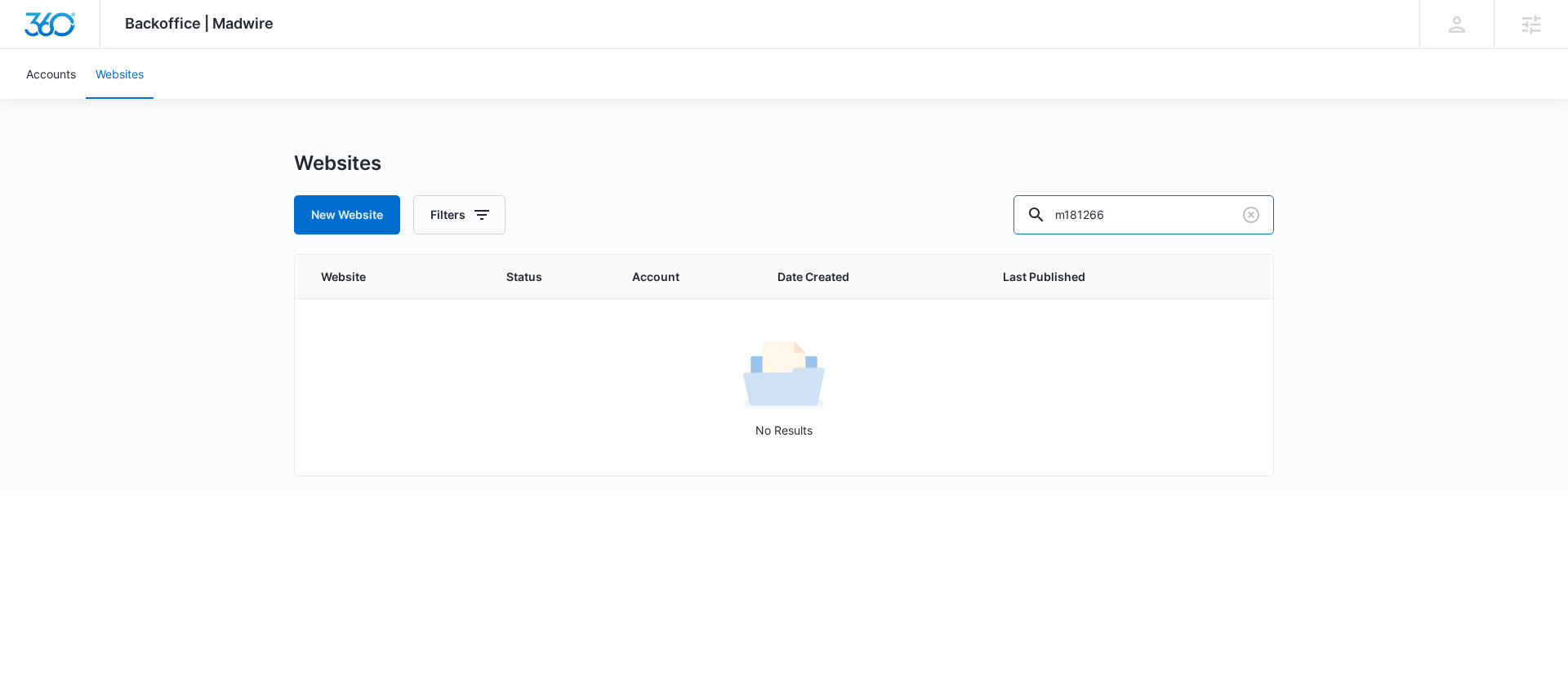
drag, startPoint x: 1035, startPoint y: 223, endPoint x: 942, endPoint y: 236, distance: 93.9
click at [942, 236] on div "Websites New Website Filters m181266 Website Status Account Date Created Last P…" at bounding box center [783, 323] width 980 height 345
click at [63, 74] on link "Accounts" at bounding box center [51, 74] width 70 height 50
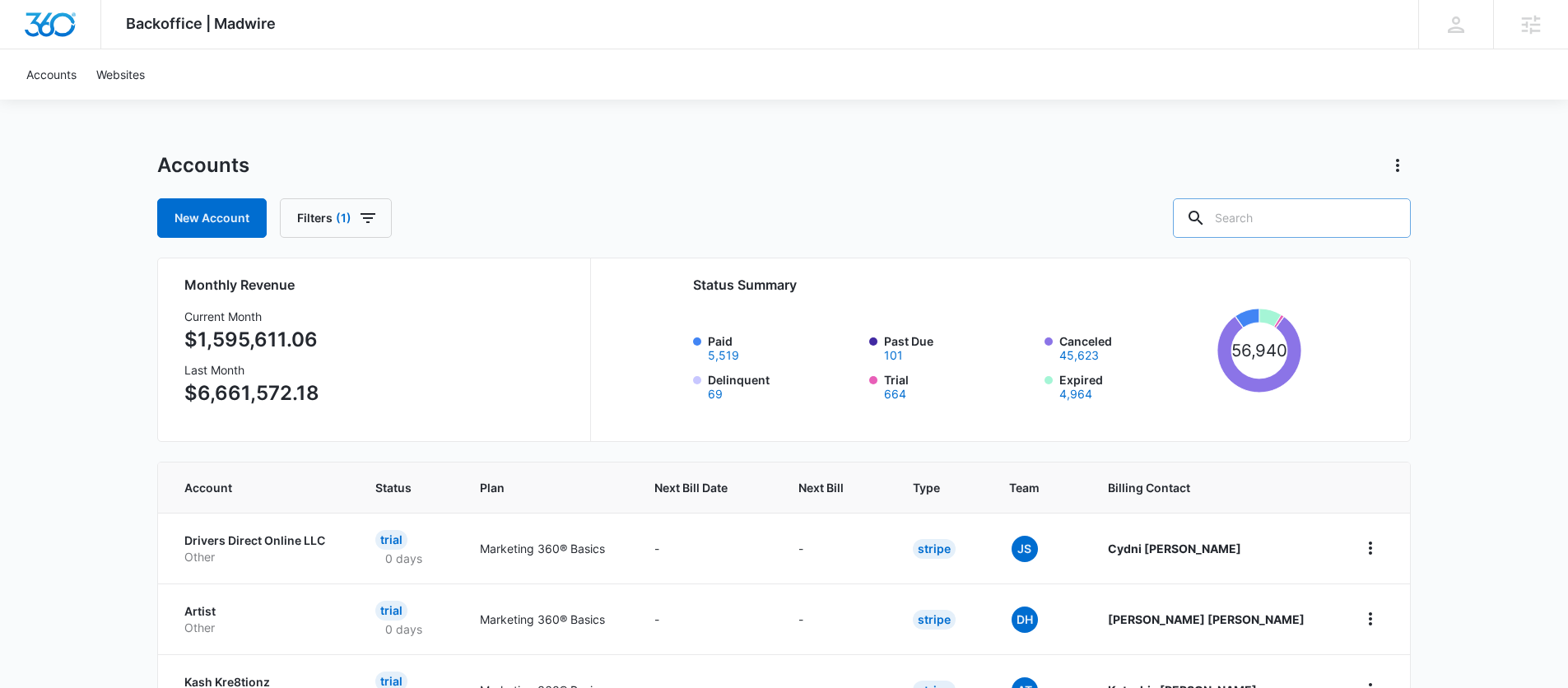
click at [1291, 215] on input "text" at bounding box center [1291, 218] width 238 height 40
paste input "m181266"
type input "m181266"
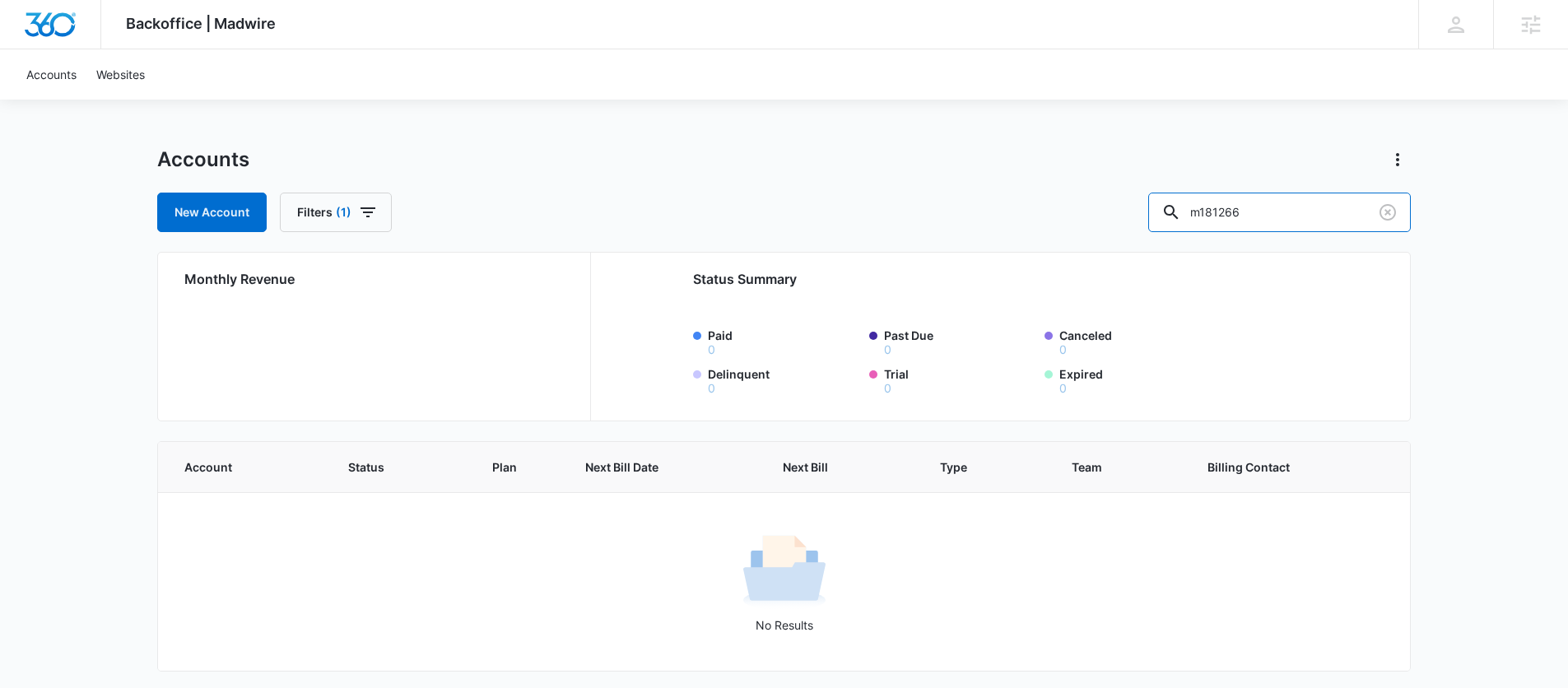
scroll to position [9, 0]
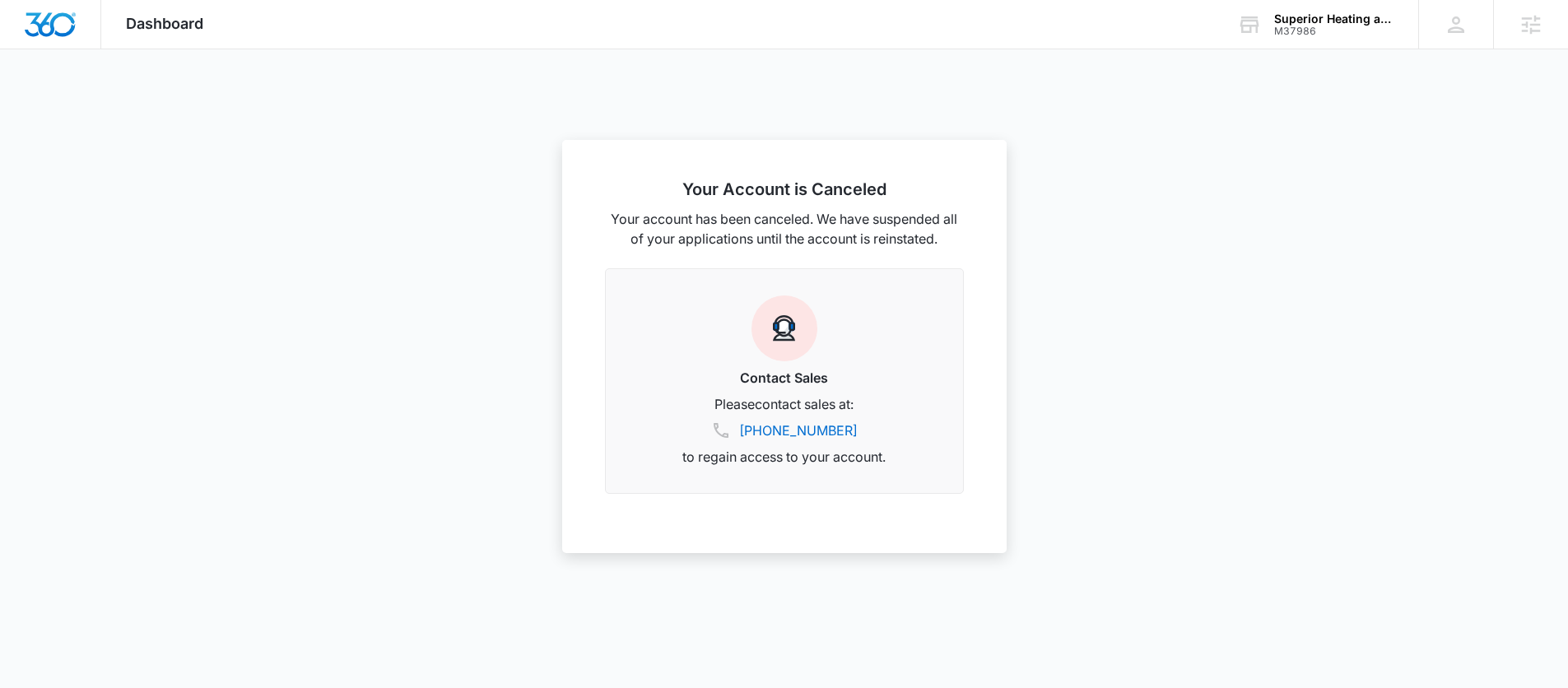
click at [1070, 132] on div at bounding box center [784, 344] width 1568 height 688
click at [1314, 12] on div "Superior Heating and Air Conditioning Inc" at bounding box center [1333, 18] width 120 height 13
type input "m181266"
click at [1367, 93] on div "m181266 No accounts matched your search." at bounding box center [1261, 136] width 280 height 87
click at [1366, 85] on link "View All" at bounding box center [1363, 84] width 42 height 14
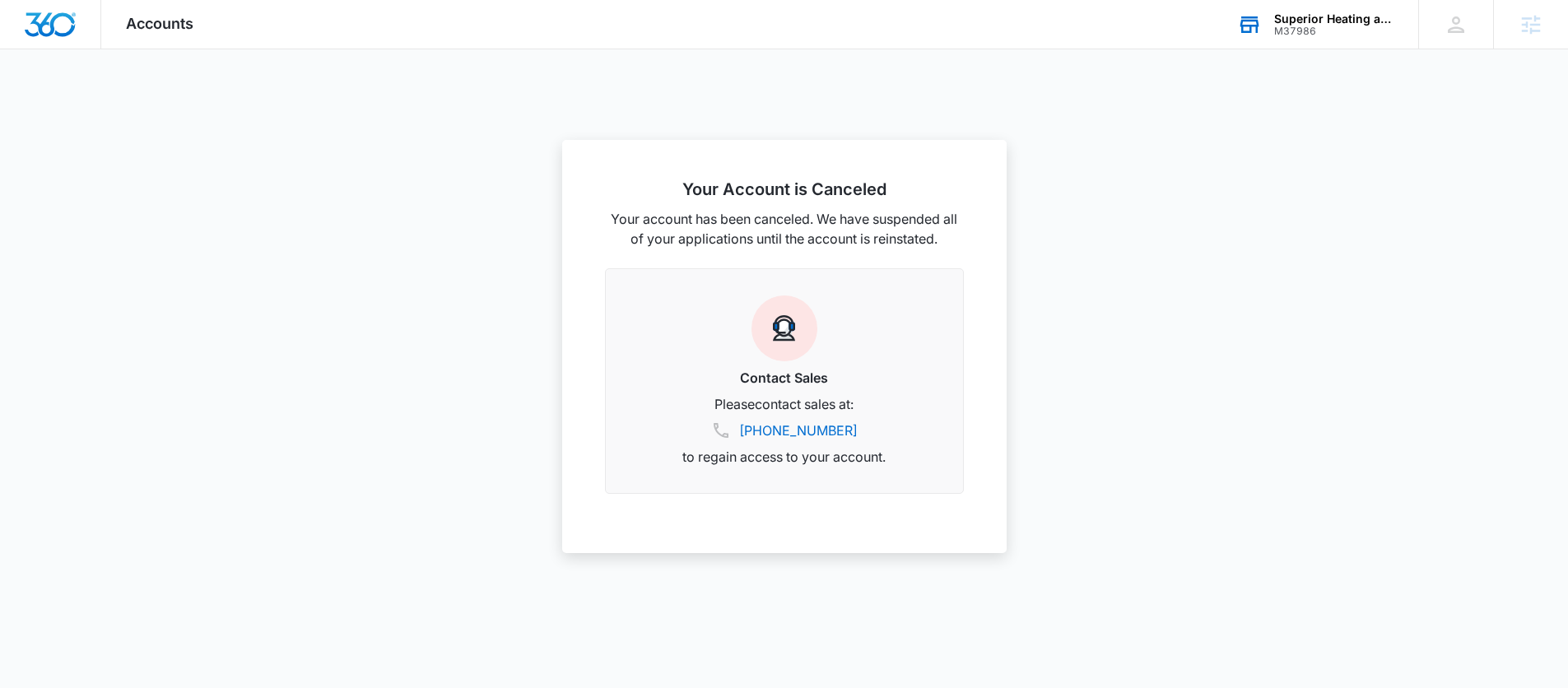
click at [1340, 30] on div "M37986" at bounding box center [1333, 30] width 120 height 11
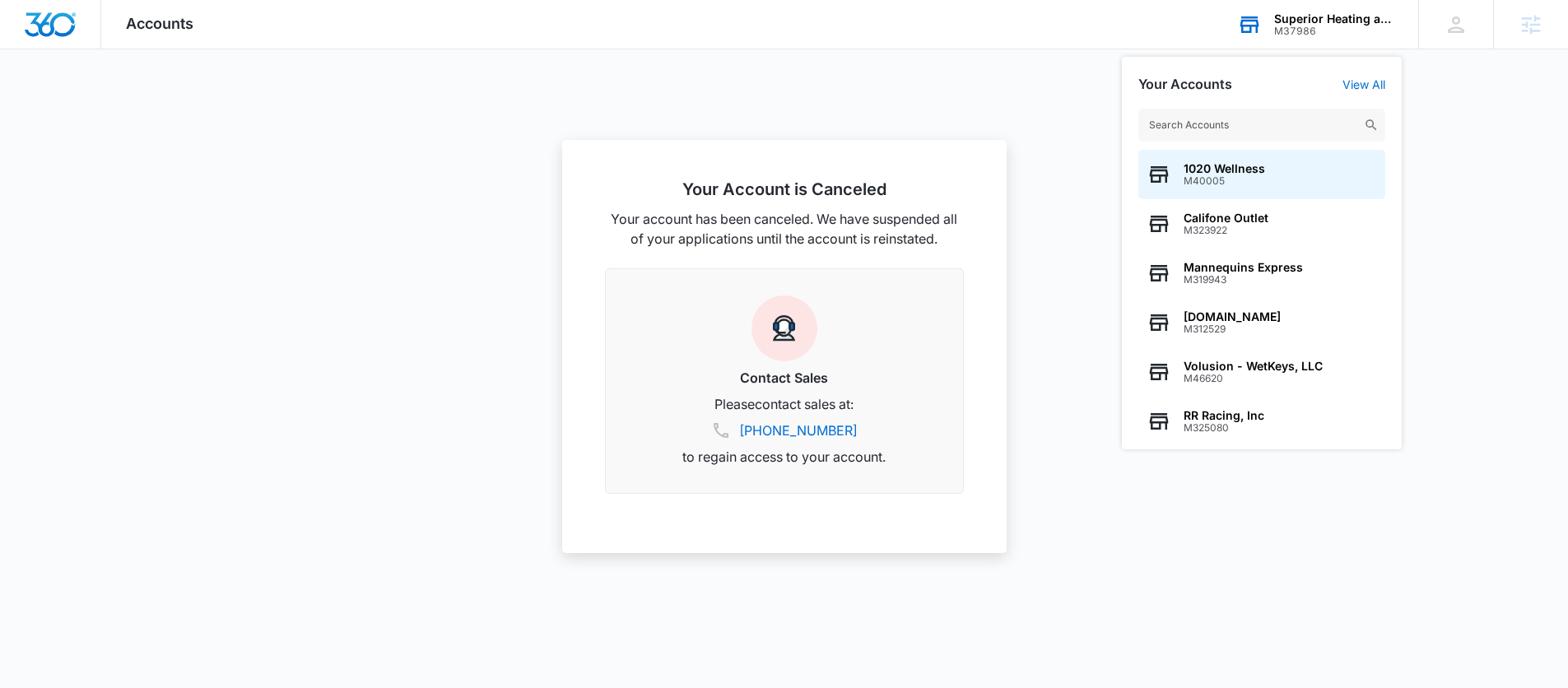
click at [1376, 126] on img at bounding box center [1371, 125] width 15 height 15
click at [1226, 145] on div "1020 Wellness M40005 Califone Outlet M323922 Mannequins Express M319943 Bgunifo…" at bounding box center [1261, 271] width 280 height 357
click at [1231, 134] on input "text" at bounding box center [1261, 125] width 247 height 33
paste input "m181266"
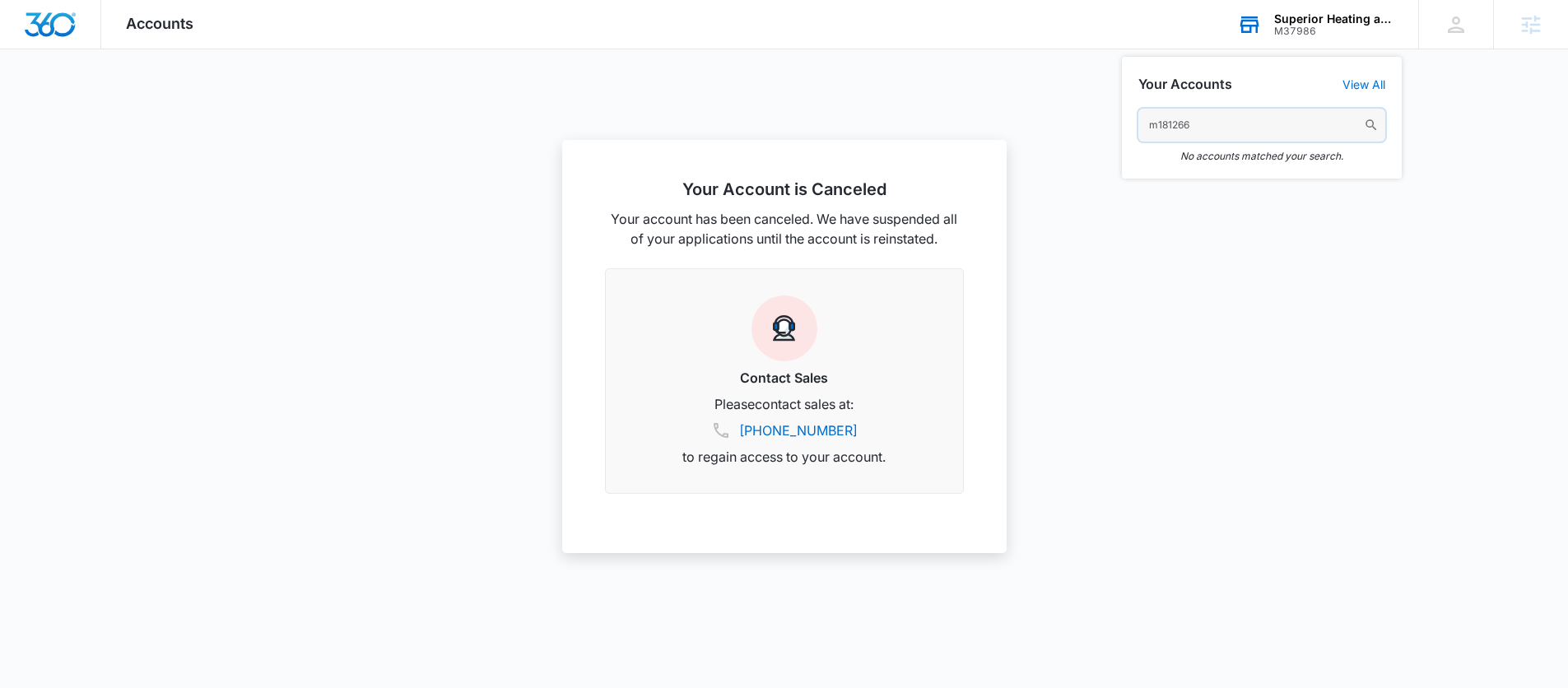
drag, startPoint x: 1234, startPoint y: 128, endPoint x: 1132, endPoint y: 124, distance: 102.1
click at [1132, 124] on div "m181266 No accounts matched your search." at bounding box center [1261, 136] width 280 height 87
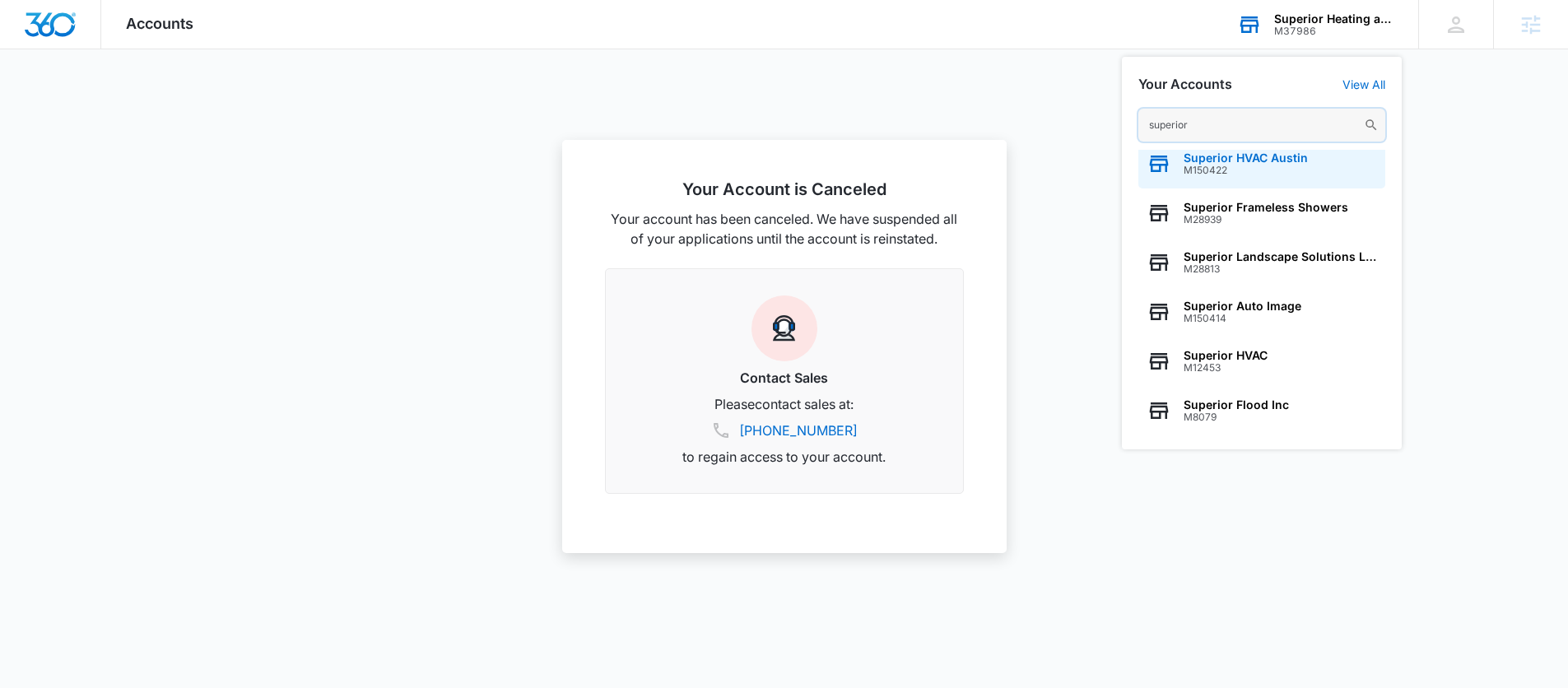
scroll to position [210, 0]
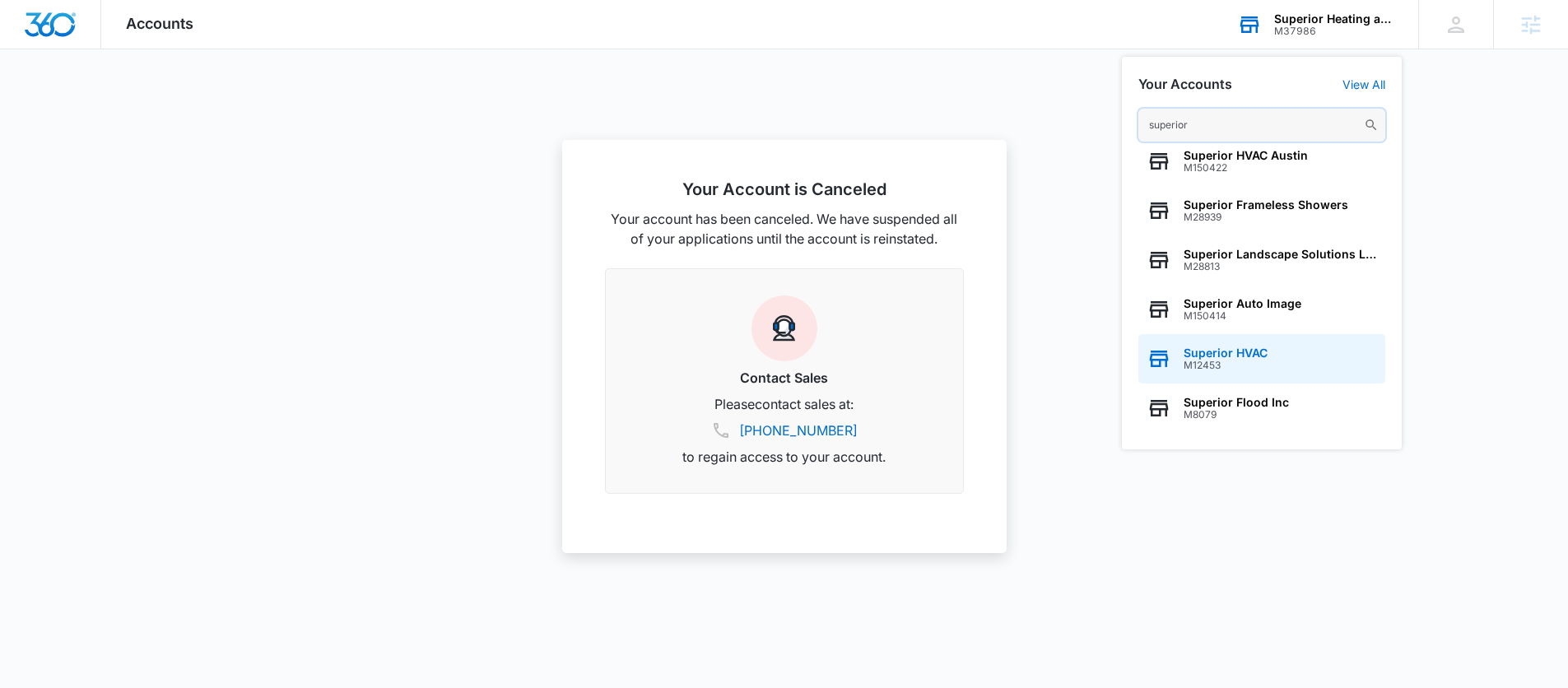
type input "superior"
click at [1261, 363] on span "M12453" at bounding box center [1225, 365] width 84 height 11
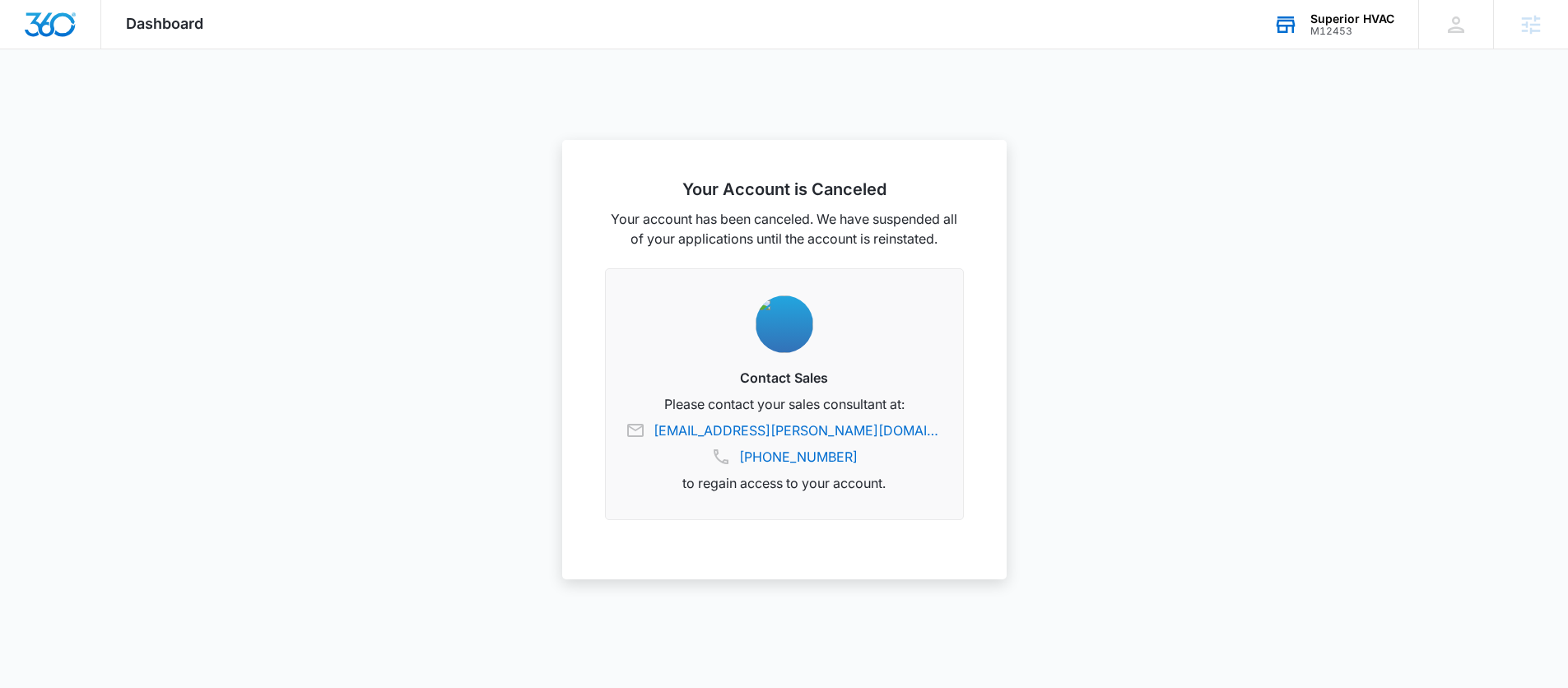
click at [1321, 12] on div "Superior HVAC" at bounding box center [1352, 18] width 84 height 13
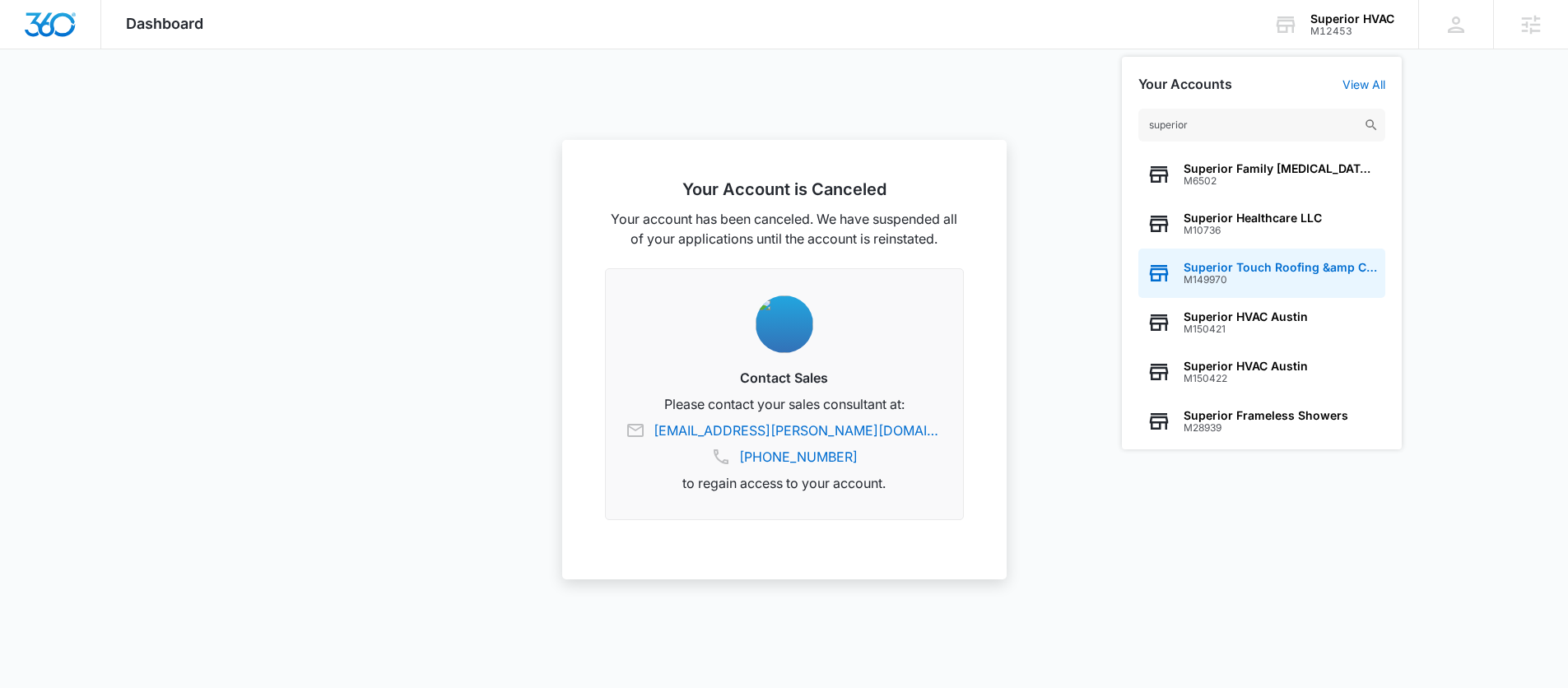
type input "superior"
click at [1306, 272] on span "Superior Touch Roofing &amp Contracting, Inc." at bounding box center [1281, 267] width 194 height 13
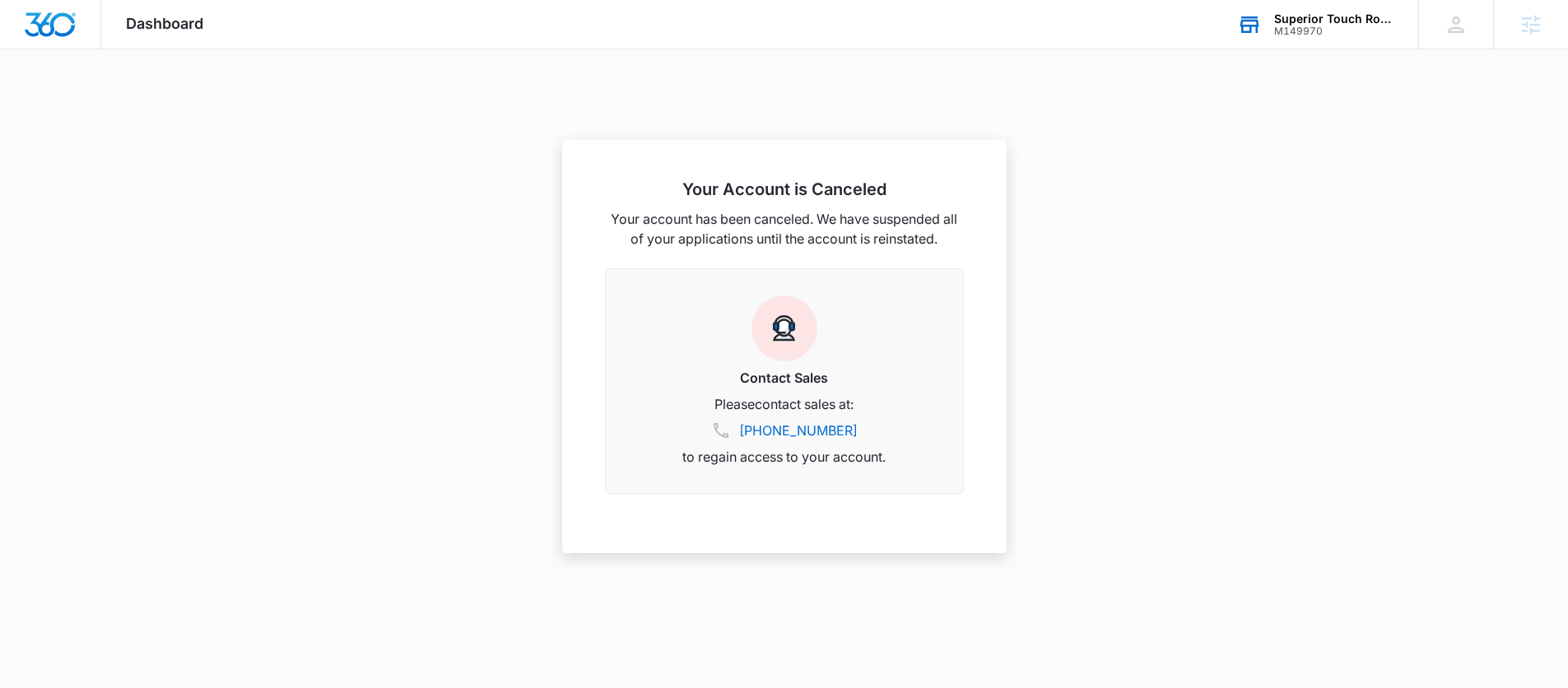
click at [1292, 23] on div "Superior Touch Roofing &amp Contracting, Inc." at bounding box center [1333, 18] width 120 height 13
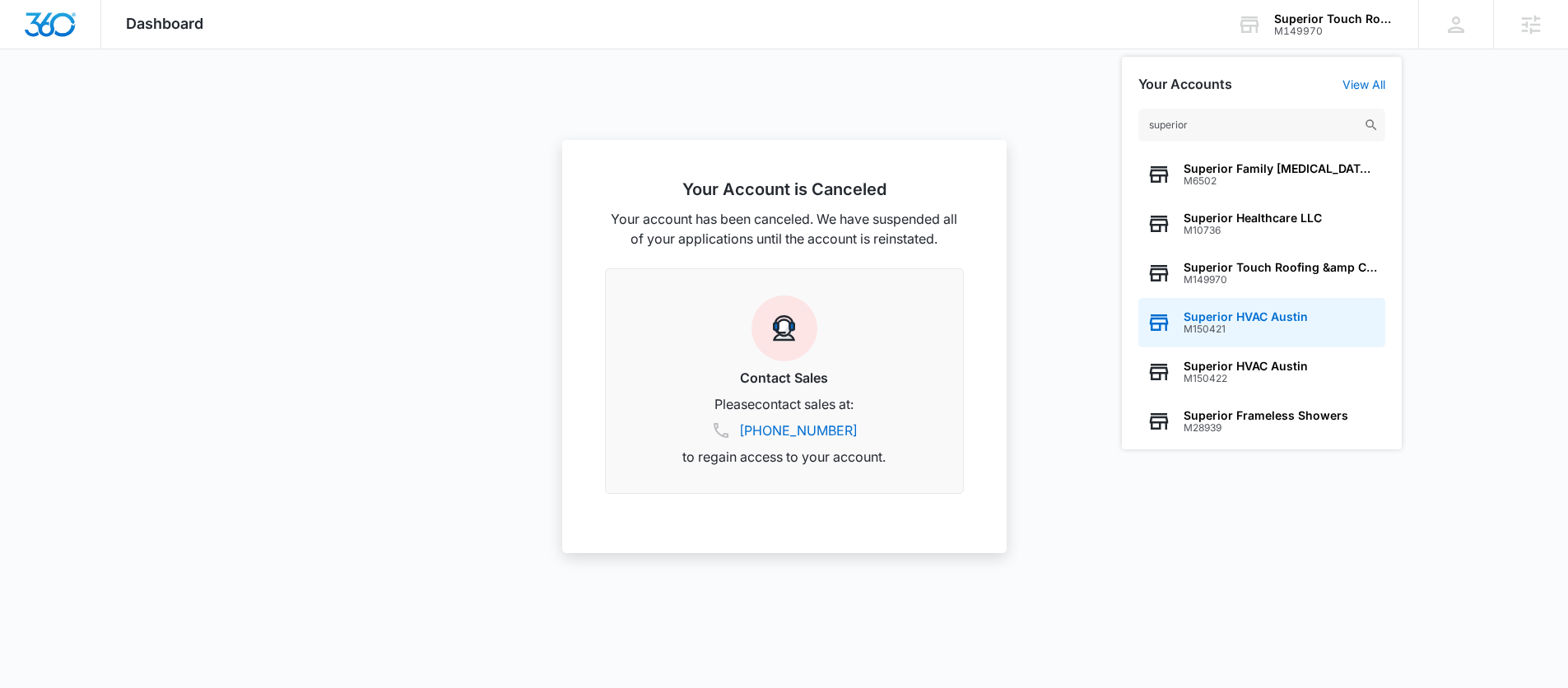
type input "superior"
click at [1276, 324] on span "M150421" at bounding box center [1246, 329] width 125 height 11
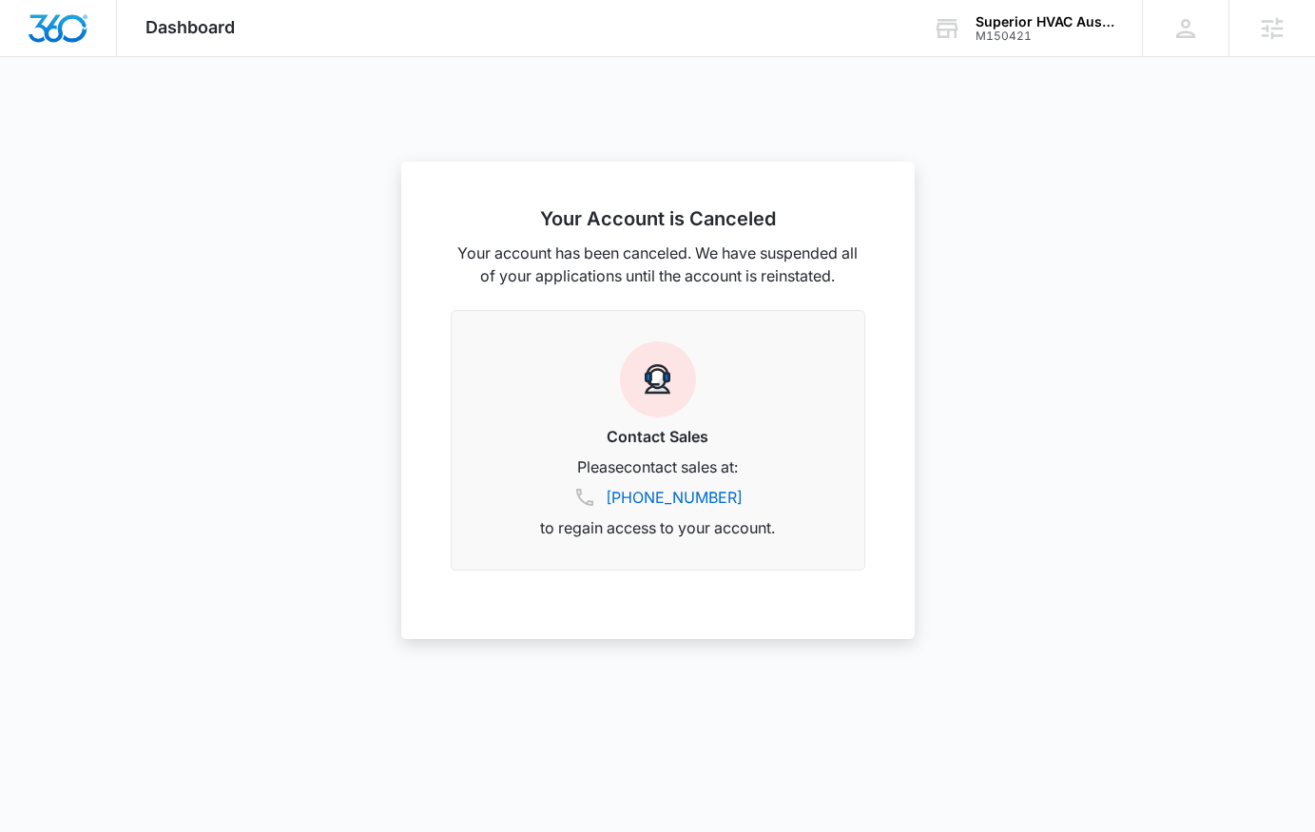
click at [1000, 194] on div at bounding box center [657, 416] width 1315 height 832
